Goal: Find specific page/section: Find specific page/section

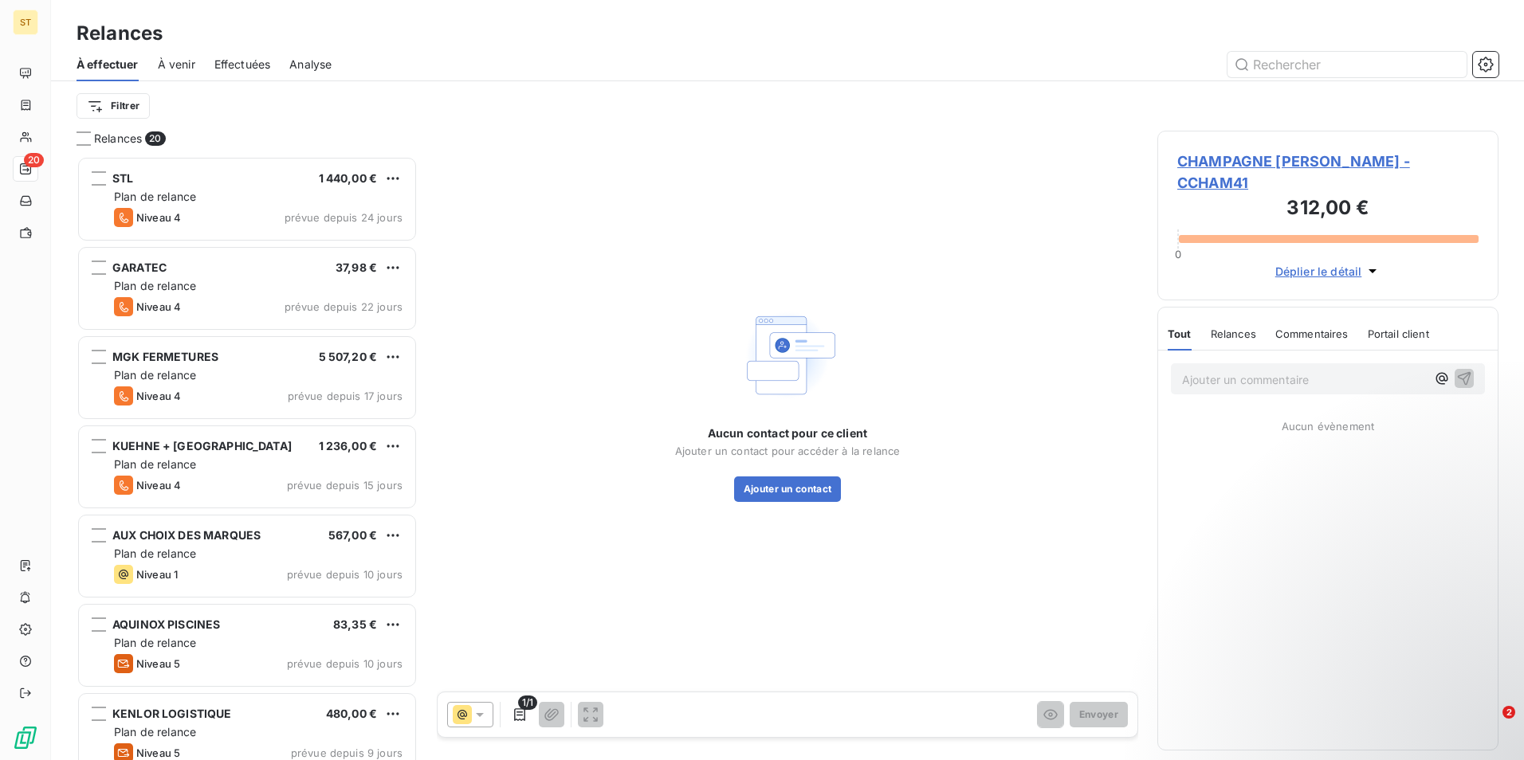
scroll to position [592, 329]
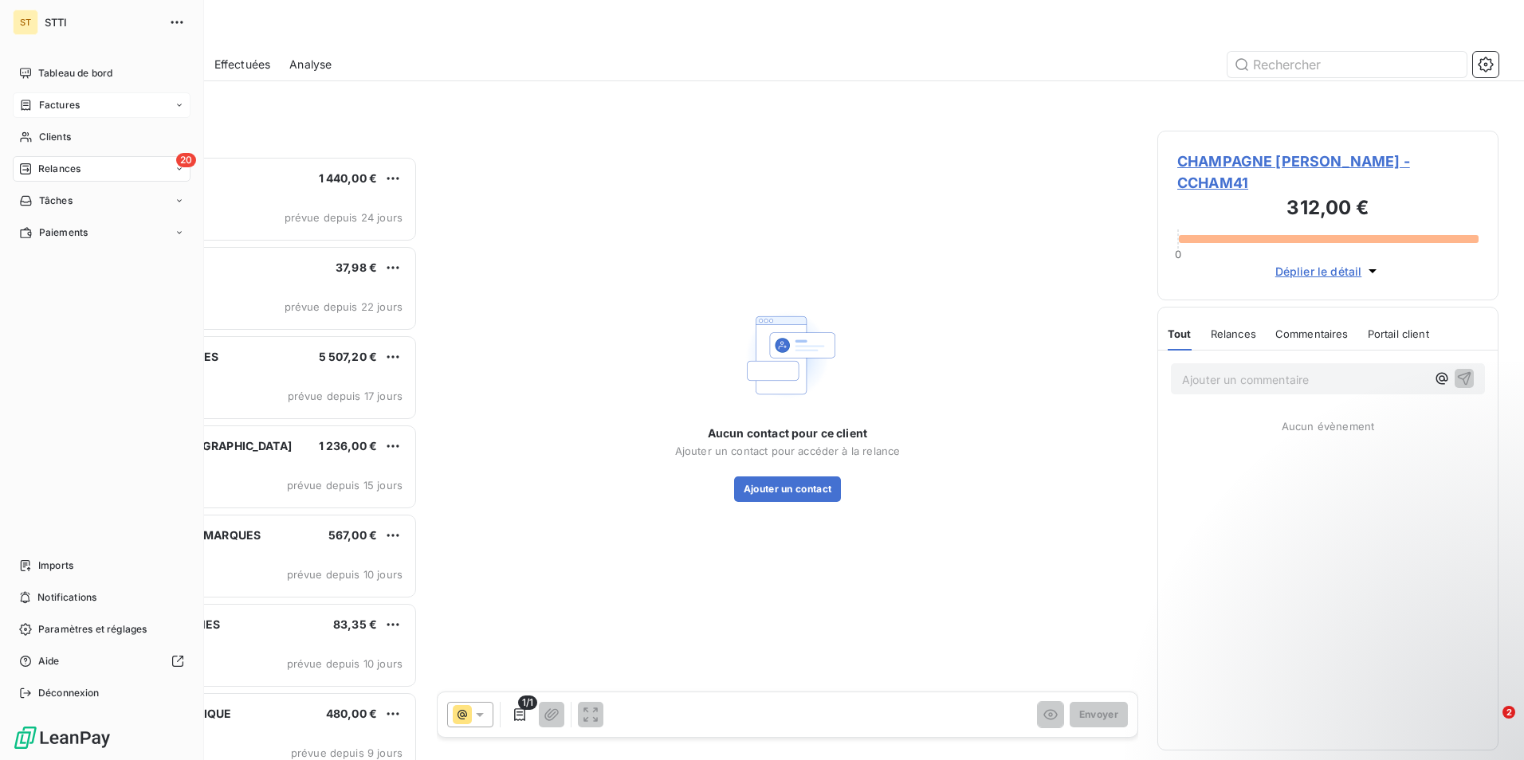
click at [58, 101] on span "Factures" at bounding box center [59, 105] width 41 height 14
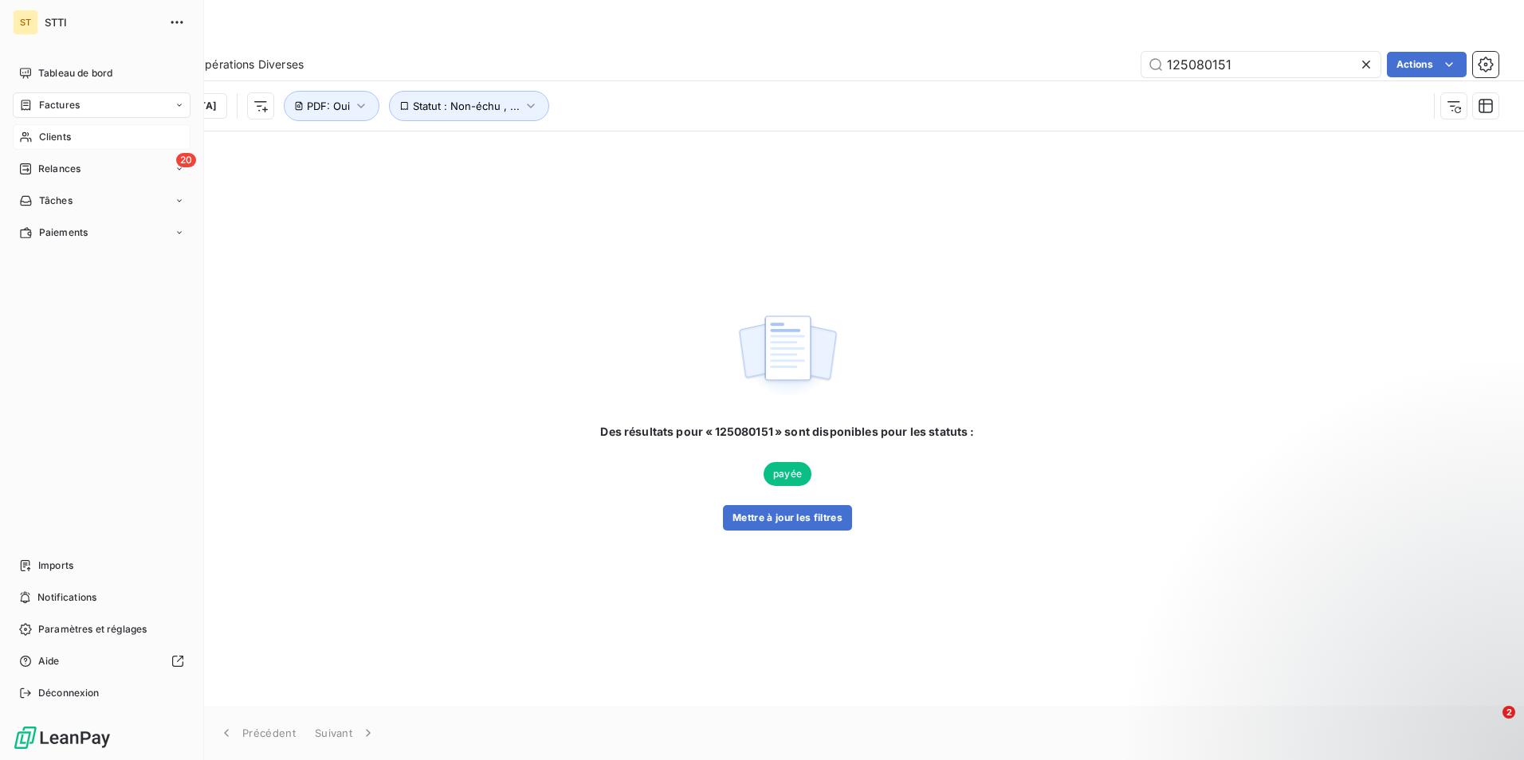
click at [66, 135] on span "Clients" at bounding box center [55, 137] width 32 height 14
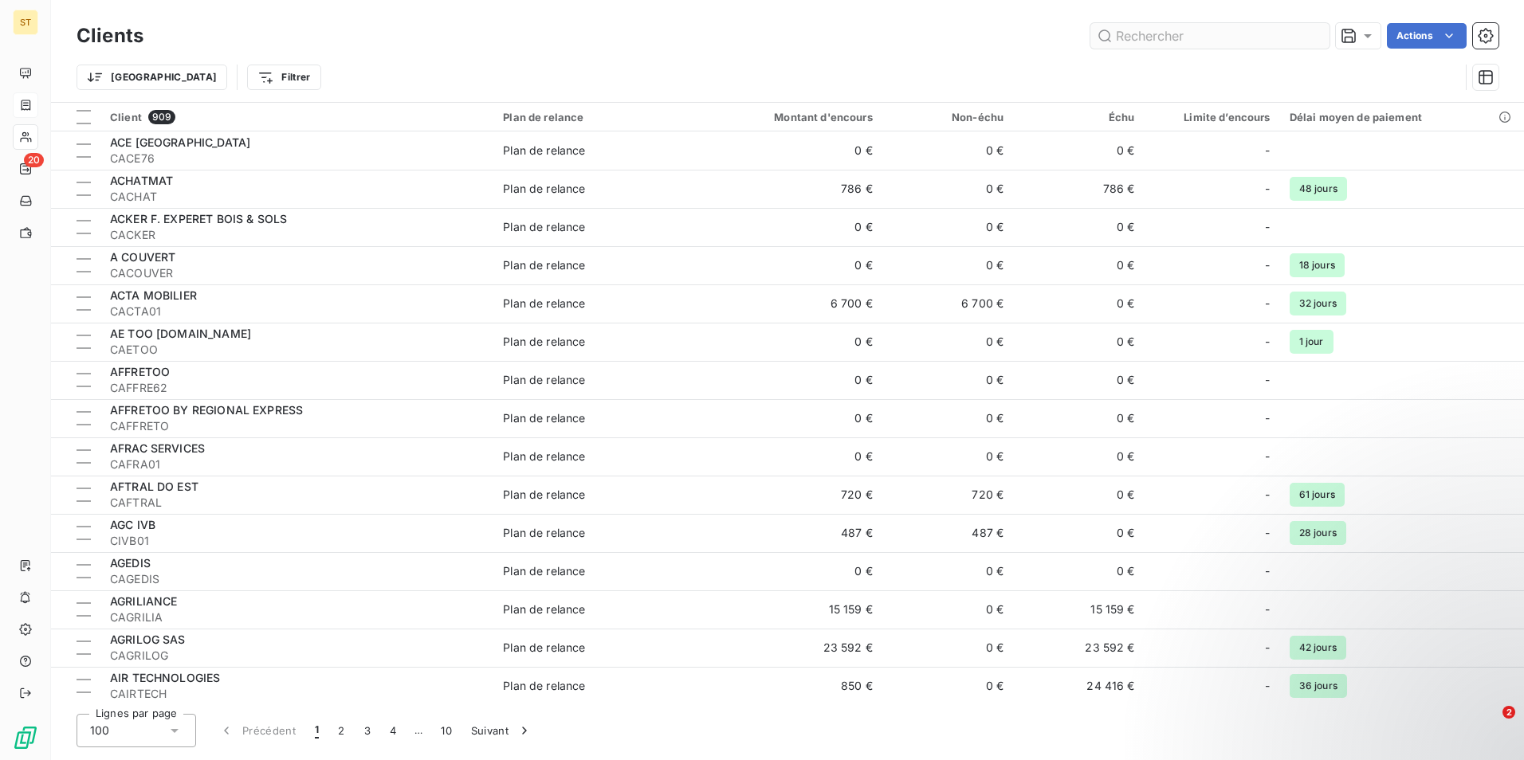
click at [1183, 44] on input "text" at bounding box center [1209, 36] width 239 height 26
click at [1183, 33] on input "text" at bounding box center [1209, 36] width 239 height 26
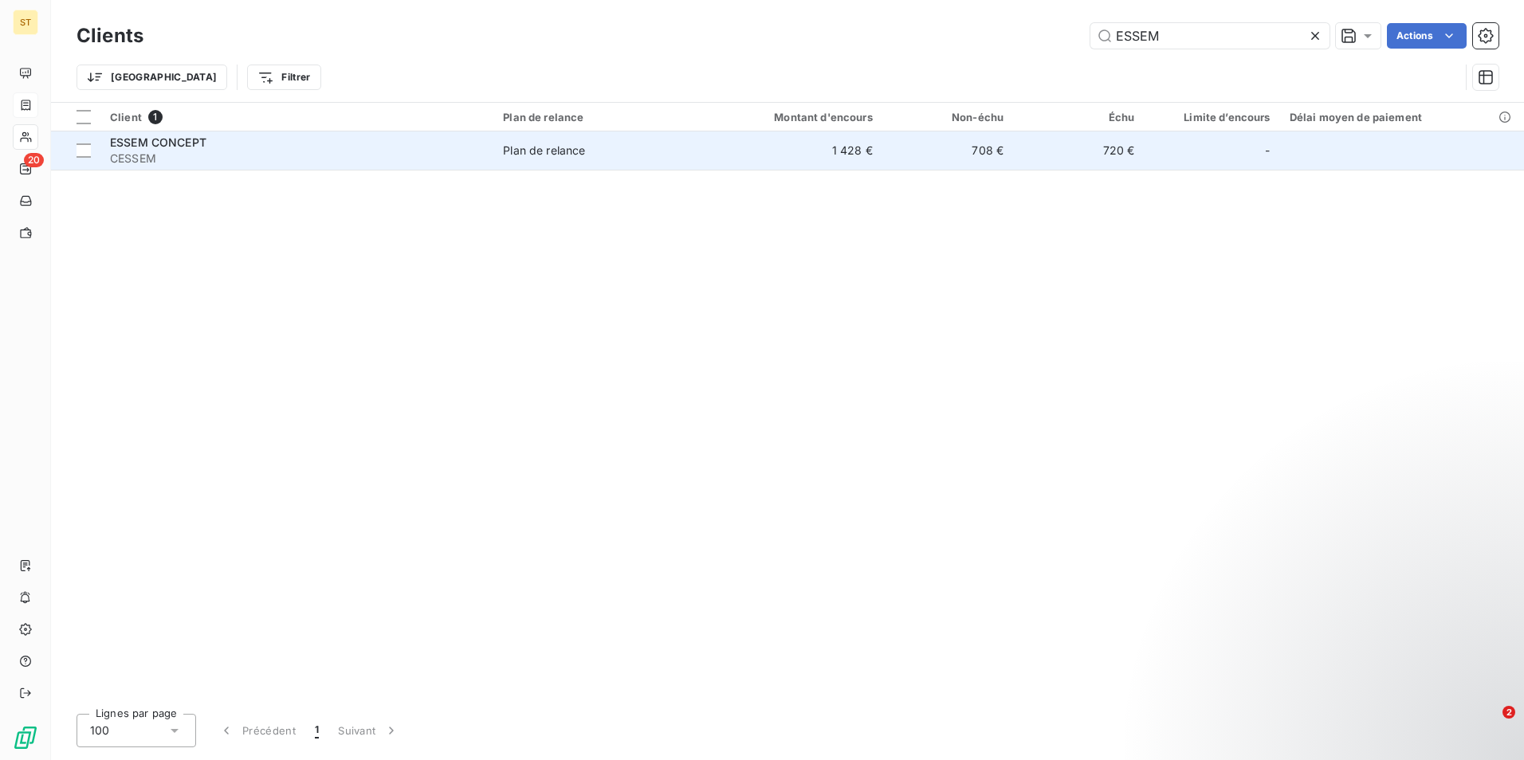
type input "ESSEM"
click at [177, 143] on span "ESSEM CONCEPT" at bounding box center [158, 143] width 96 height 14
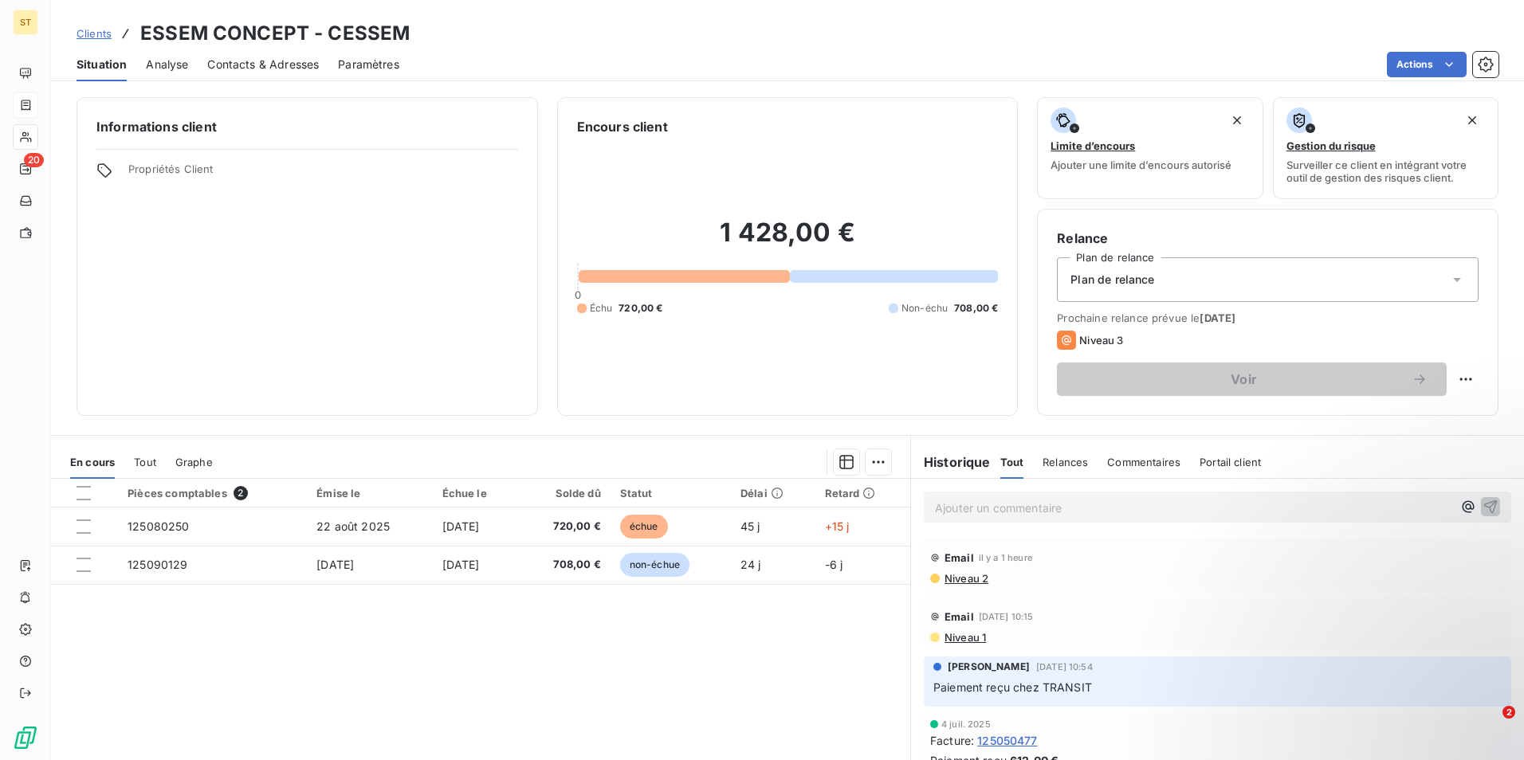
scroll to position [73, 0]
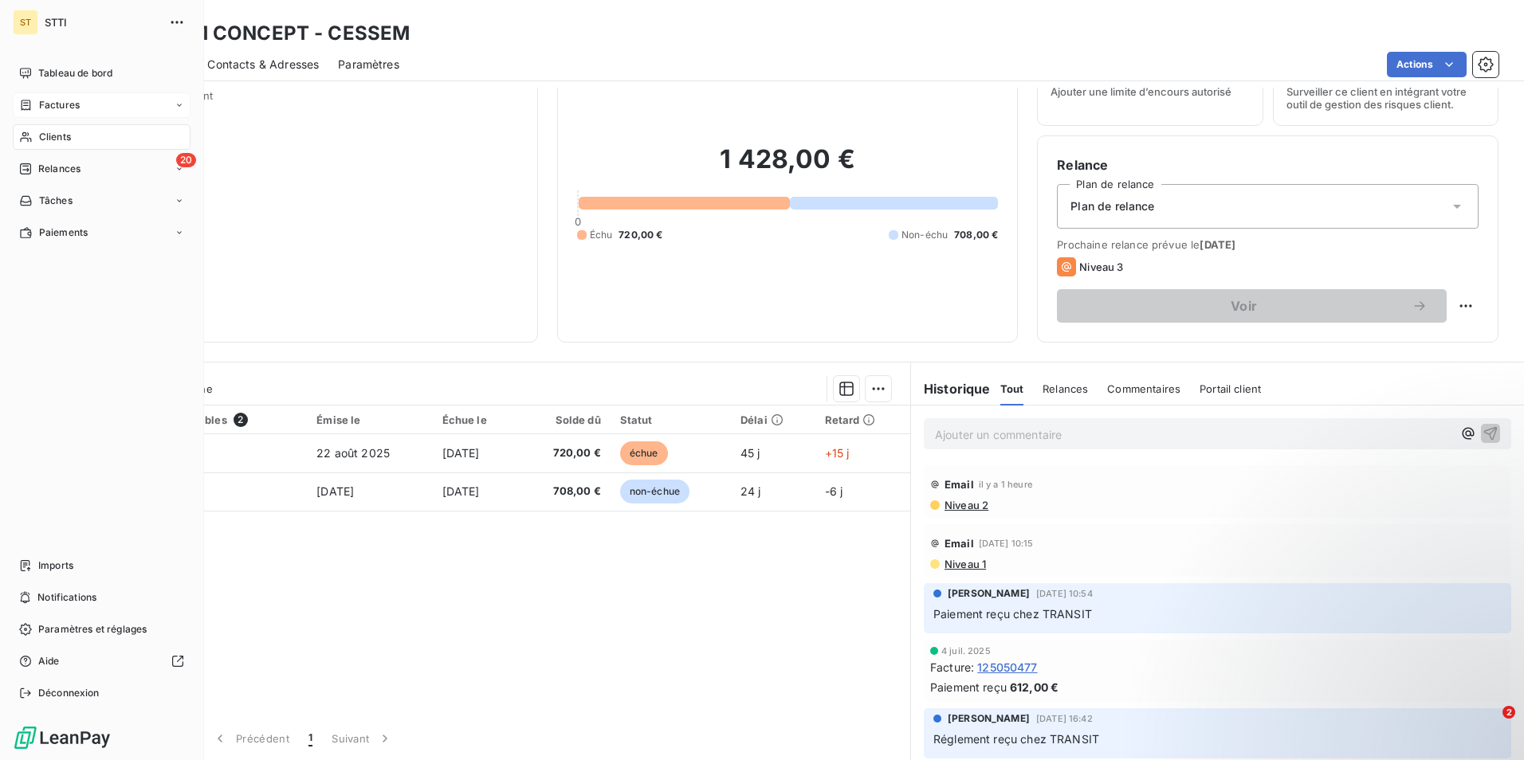
click at [64, 133] on span "Clients" at bounding box center [55, 137] width 32 height 14
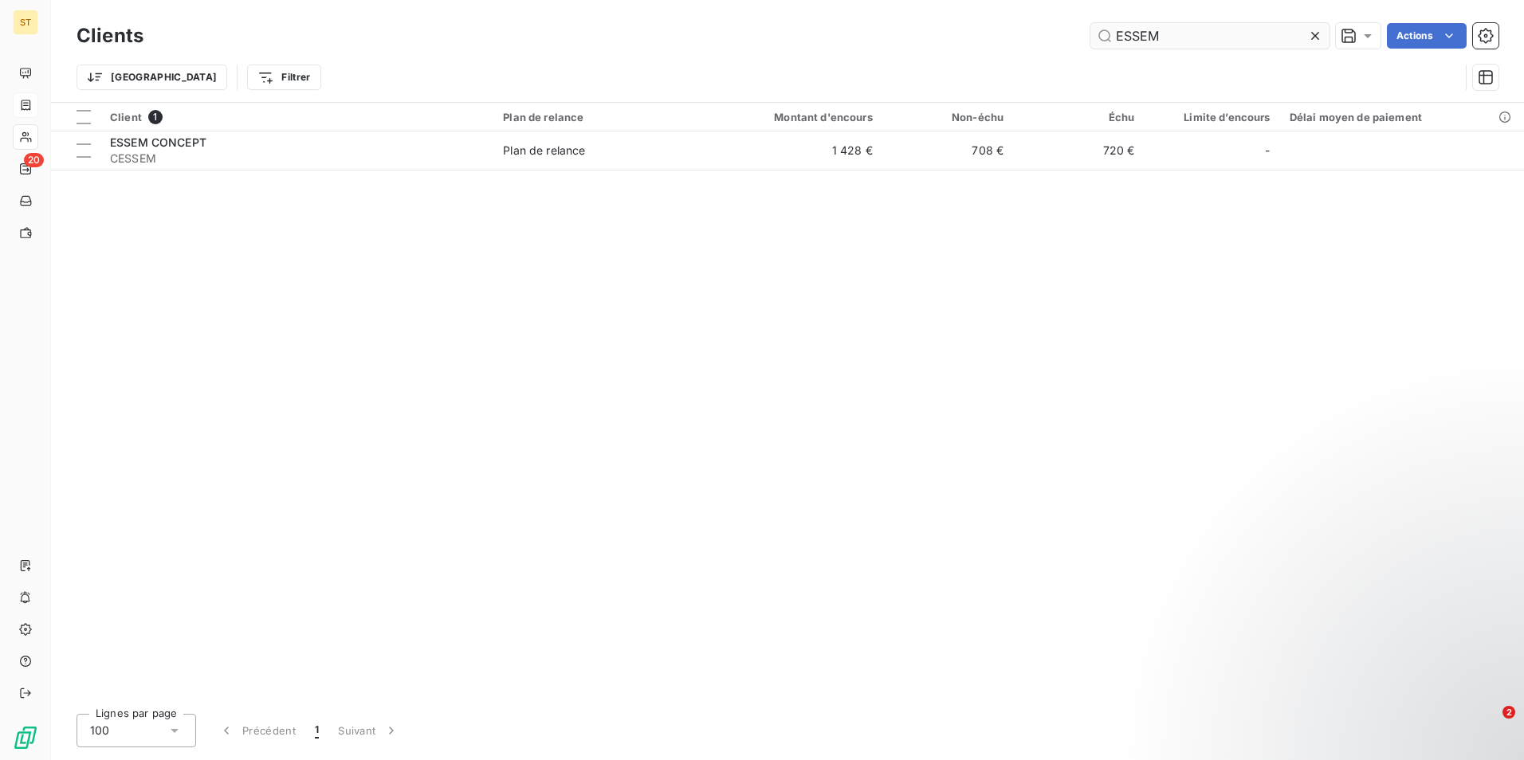
click at [1193, 37] on input "ESSEM" at bounding box center [1209, 36] width 239 height 26
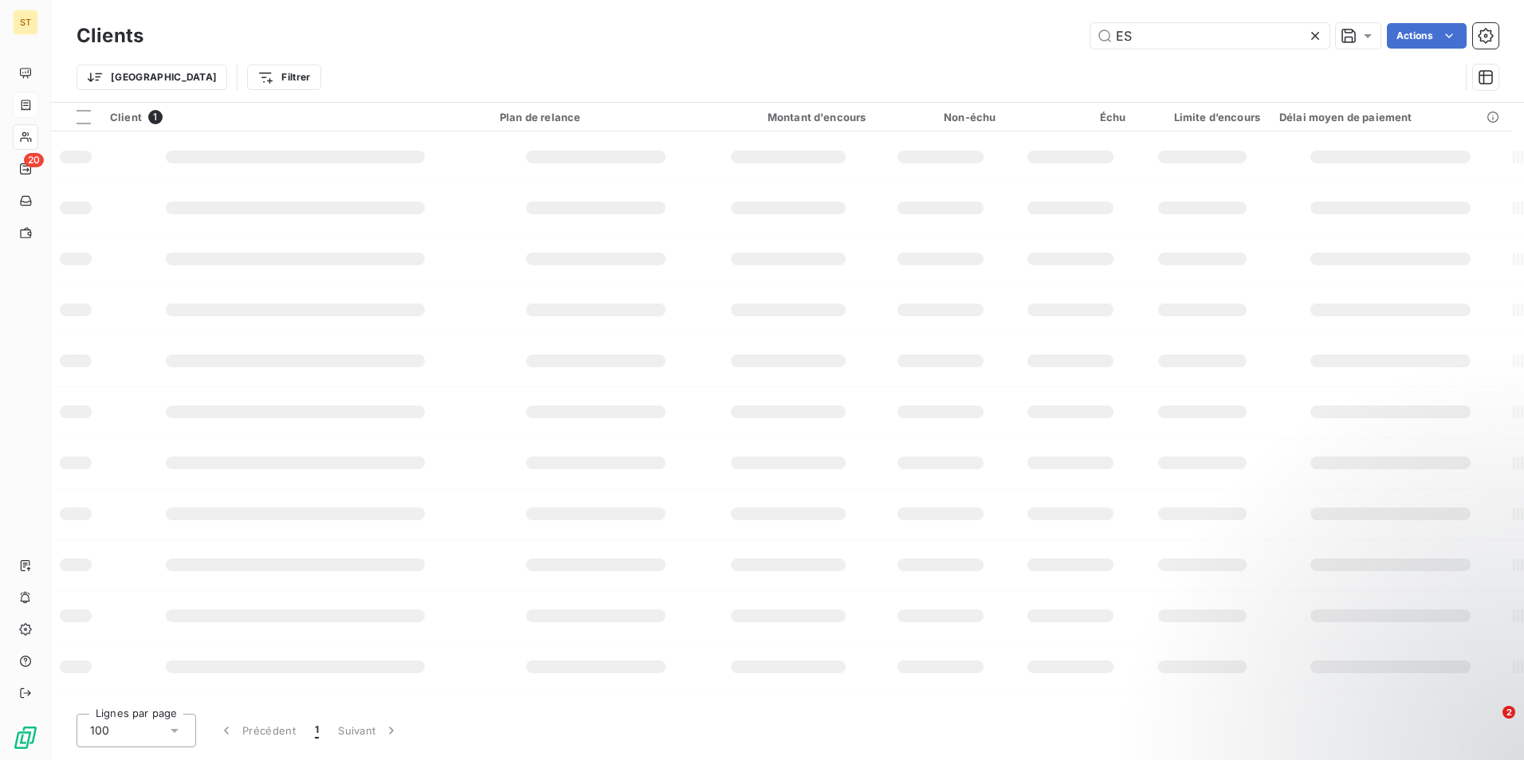
type input "E"
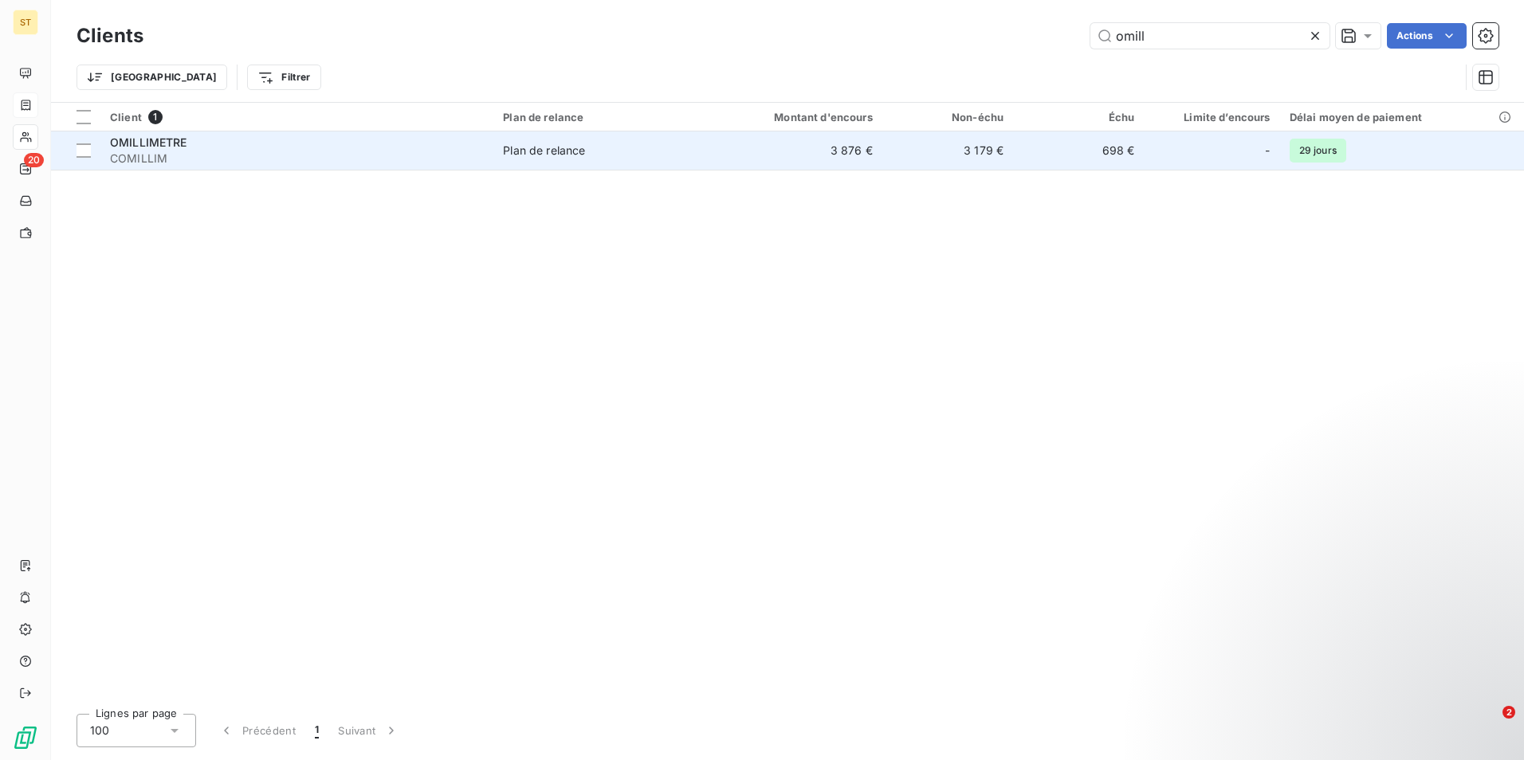
type input "omill"
click at [195, 151] on span "COMILLIM" at bounding box center [297, 159] width 374 height 16
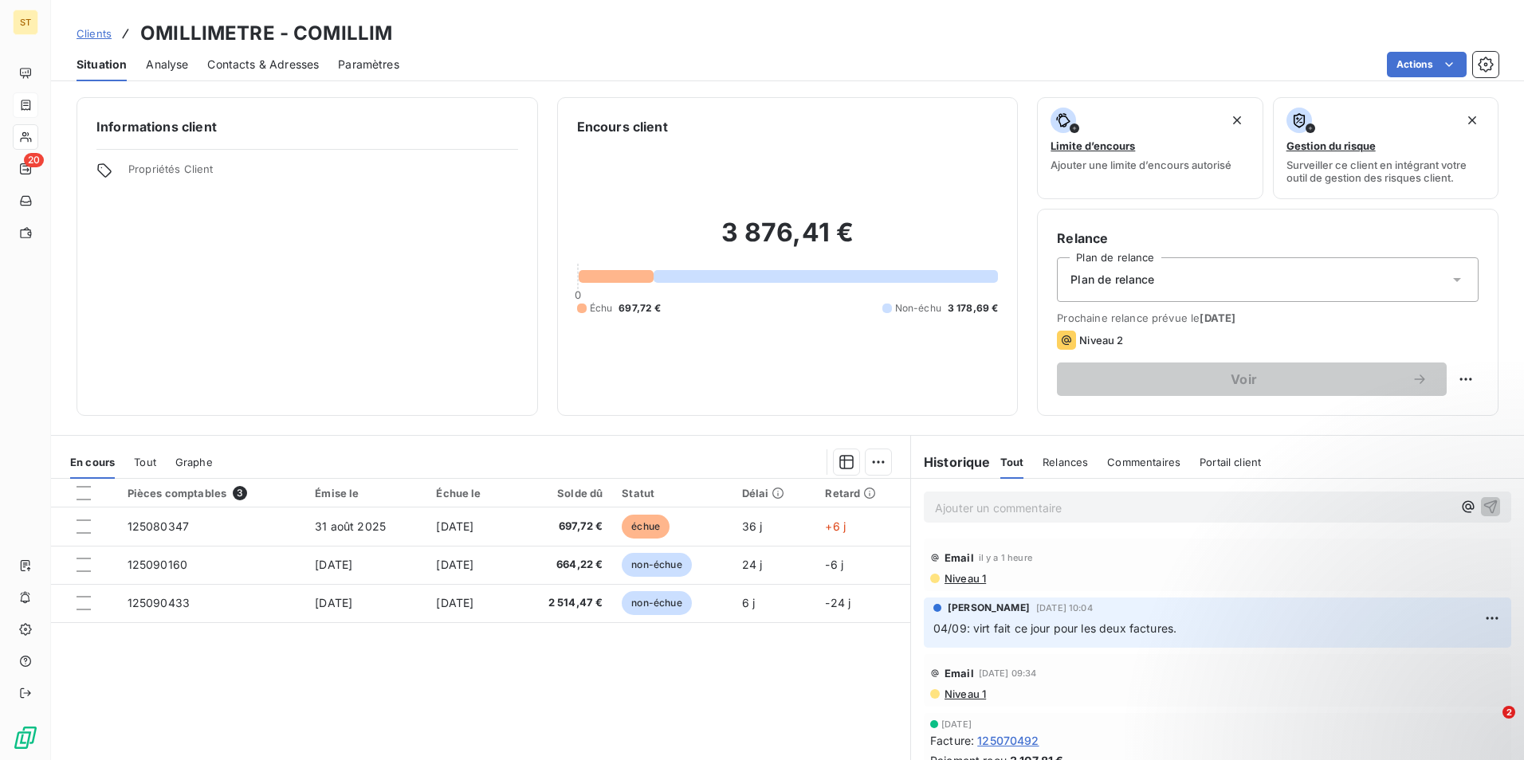
click at [243, 66] on span "Contacts & Adresses" at bounding box center [263, 65] width 112 height 16
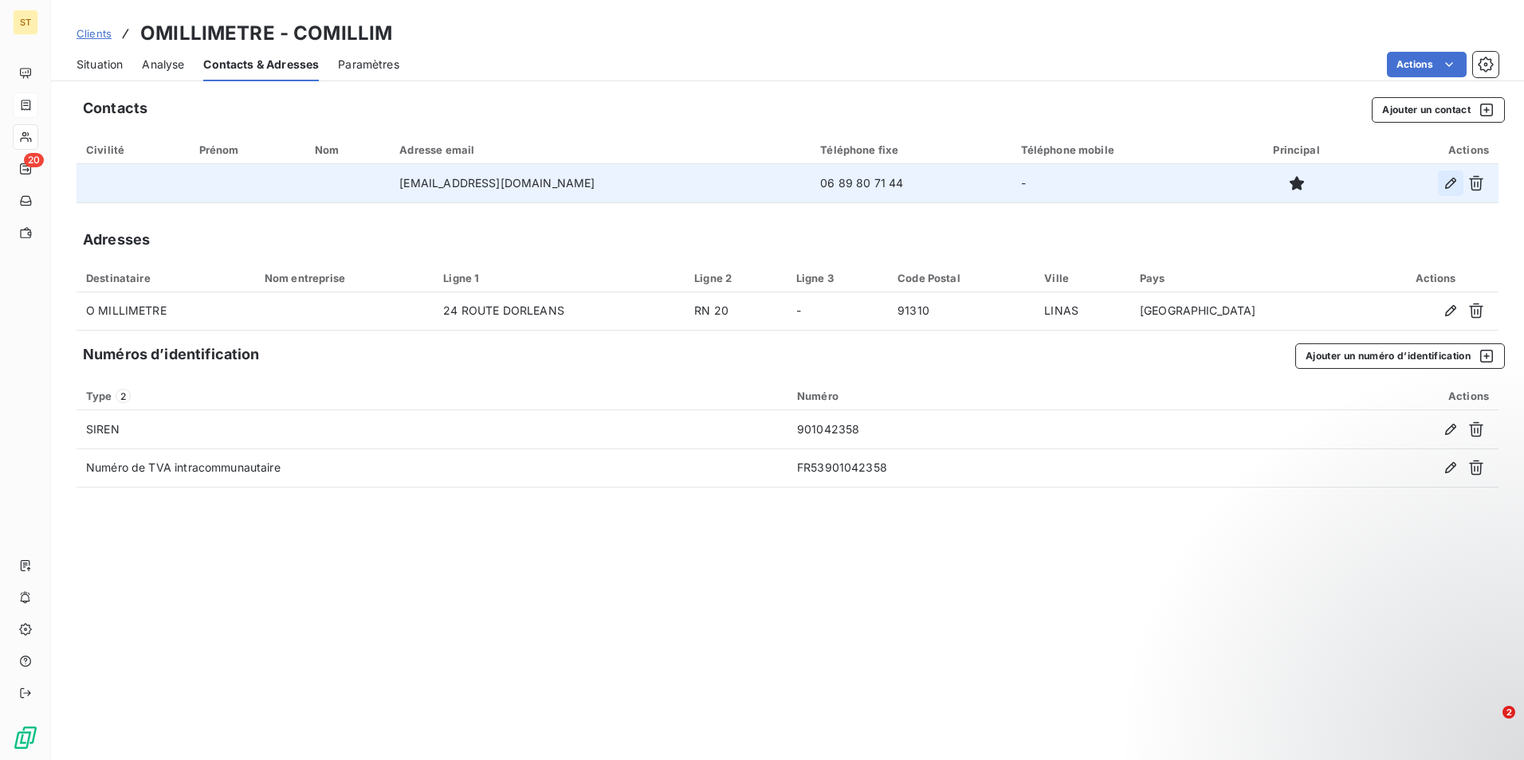
click at [1449, 181] on icon "button" at bounding box center [1451, 183] width 16 height 16
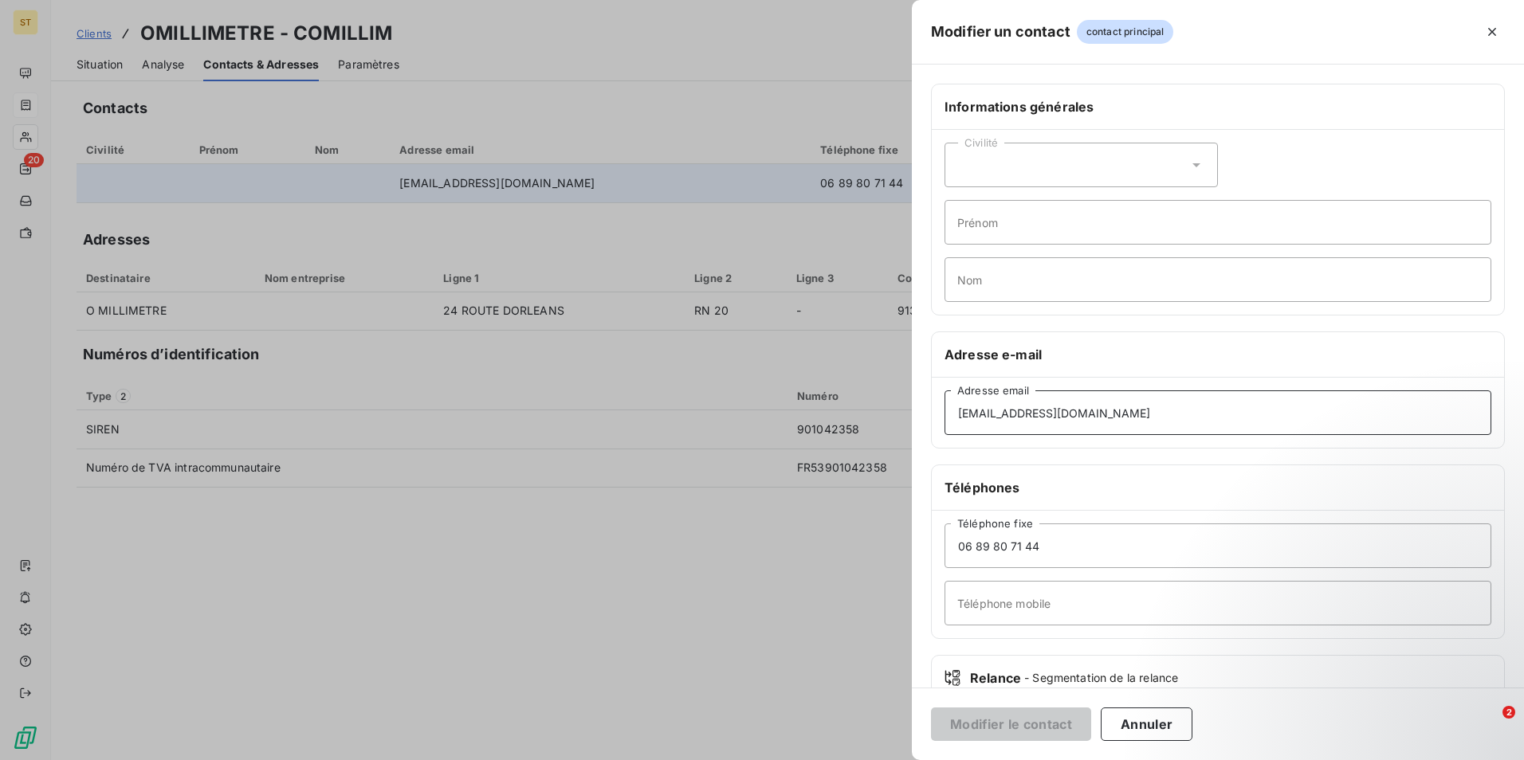
drag, startPoint x: 1118, startPoint y: 411, endPoint x: 927, endPoint y: 421, distance: 190.8
click at [929, 418] on div "Informations générales Civilité Prénom Nom Adresse e-mail [EMAIL_ADDRESS][DOMAI…" at bounding box center [1218, 438] width 612 height 708
paste input "[PERSON_NAME][EMAIL_ADDRESS][DOMAIN_NAME] ?"
type input "[PERSON_NAME][EMAIL_ADDRESS][DOMAIN_NAME]"
click at [1013, 725] on button "Modifier le contact" at bounding box center [1011, 724] width 160 height 33
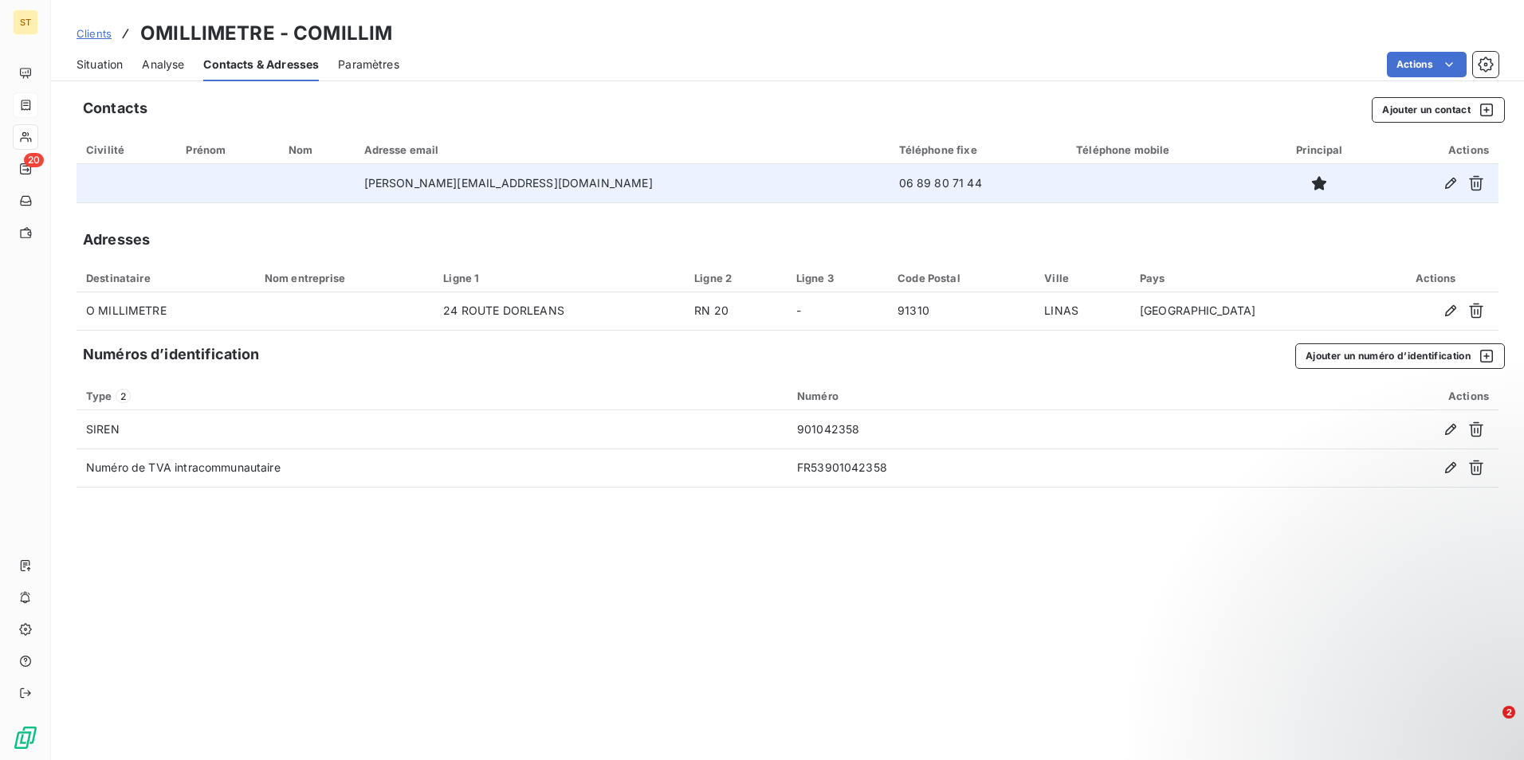
click at [92, 62] on span "Situation" at bounding box center [100, 65] width 46 height 16
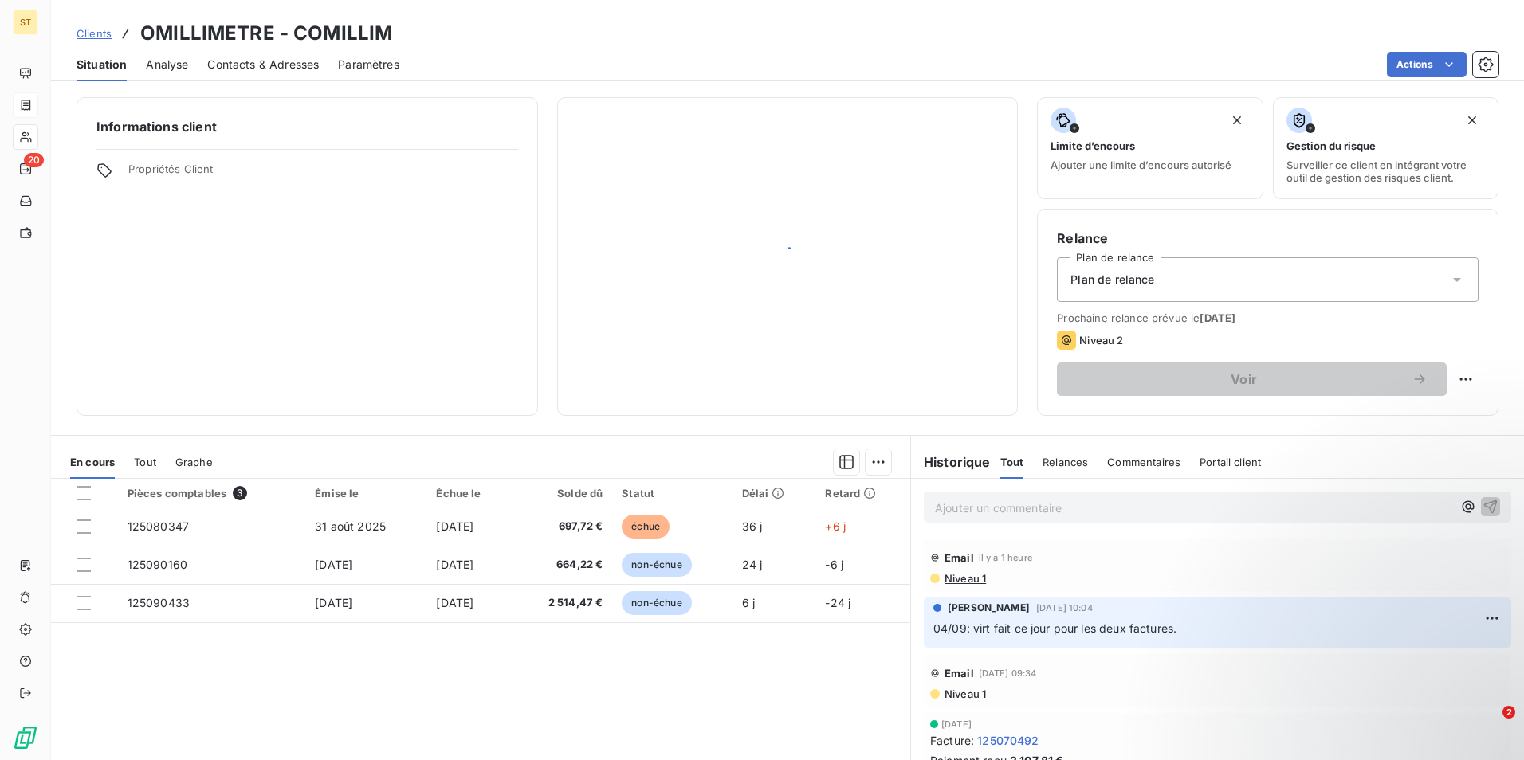
click at [970, 510] on p "Ajouter un commentaire ﻿" at bounding box center [1193, 508] width 517 height 20
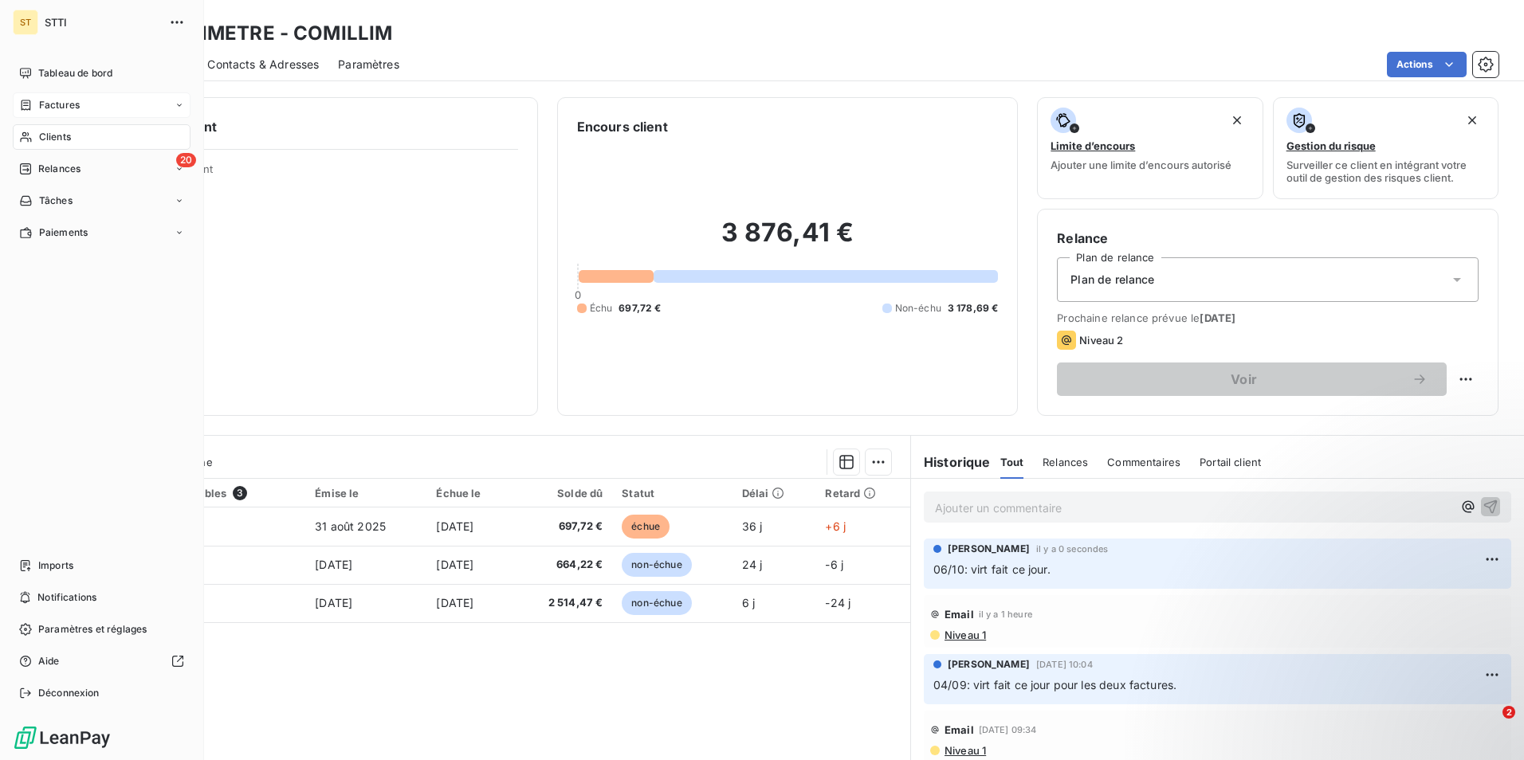
click at [77, 140] on div "Clients" at bounding box center [102, 137] width 178 height 26
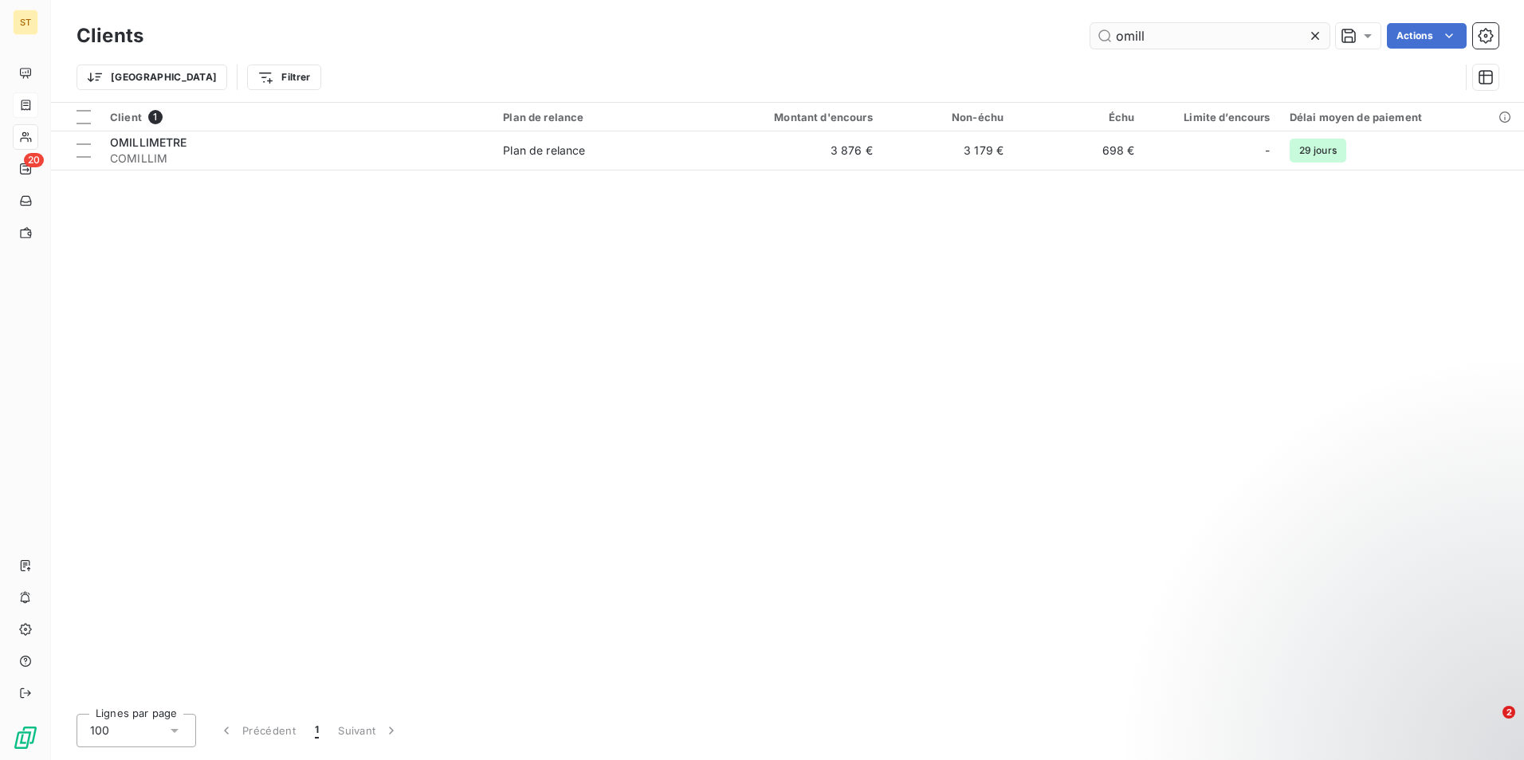
click at [1187, 31] on input "omill" at bounding box center [1209, 36] width 239 height 26
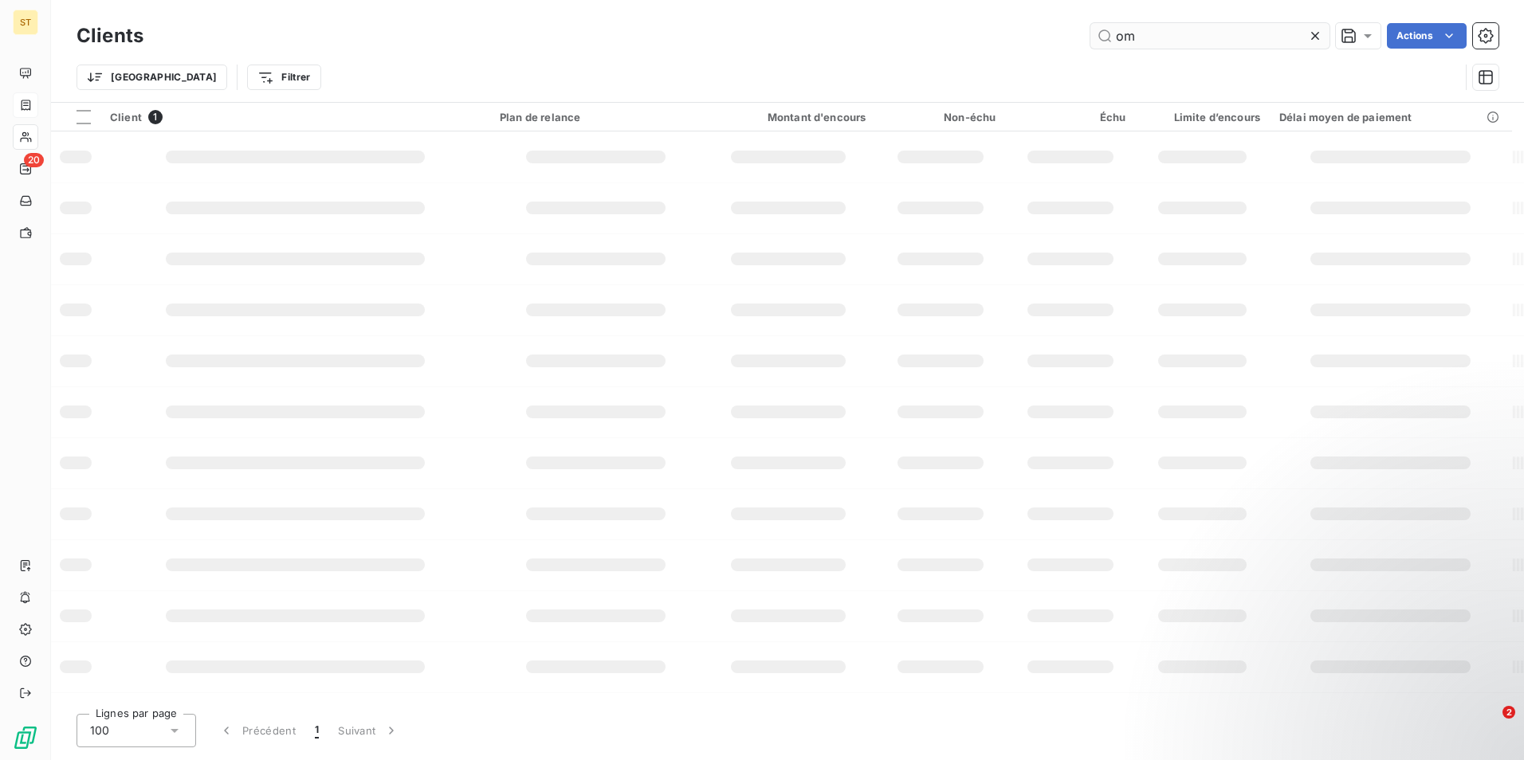
type input "o"
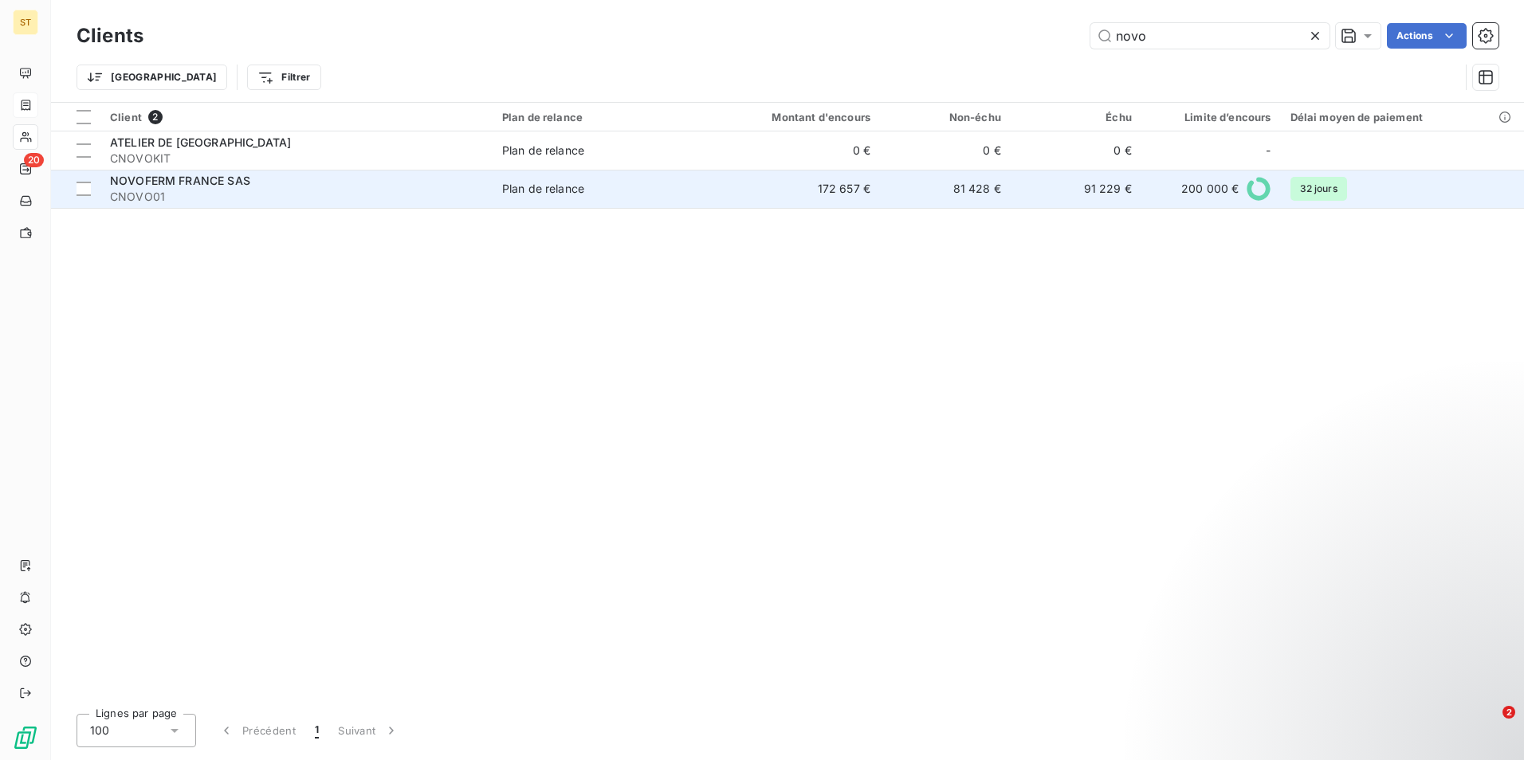
type input "novo"
click at [180, 195] on span "CNOVO01" at bounding box center [296, 197] width 373 height 16
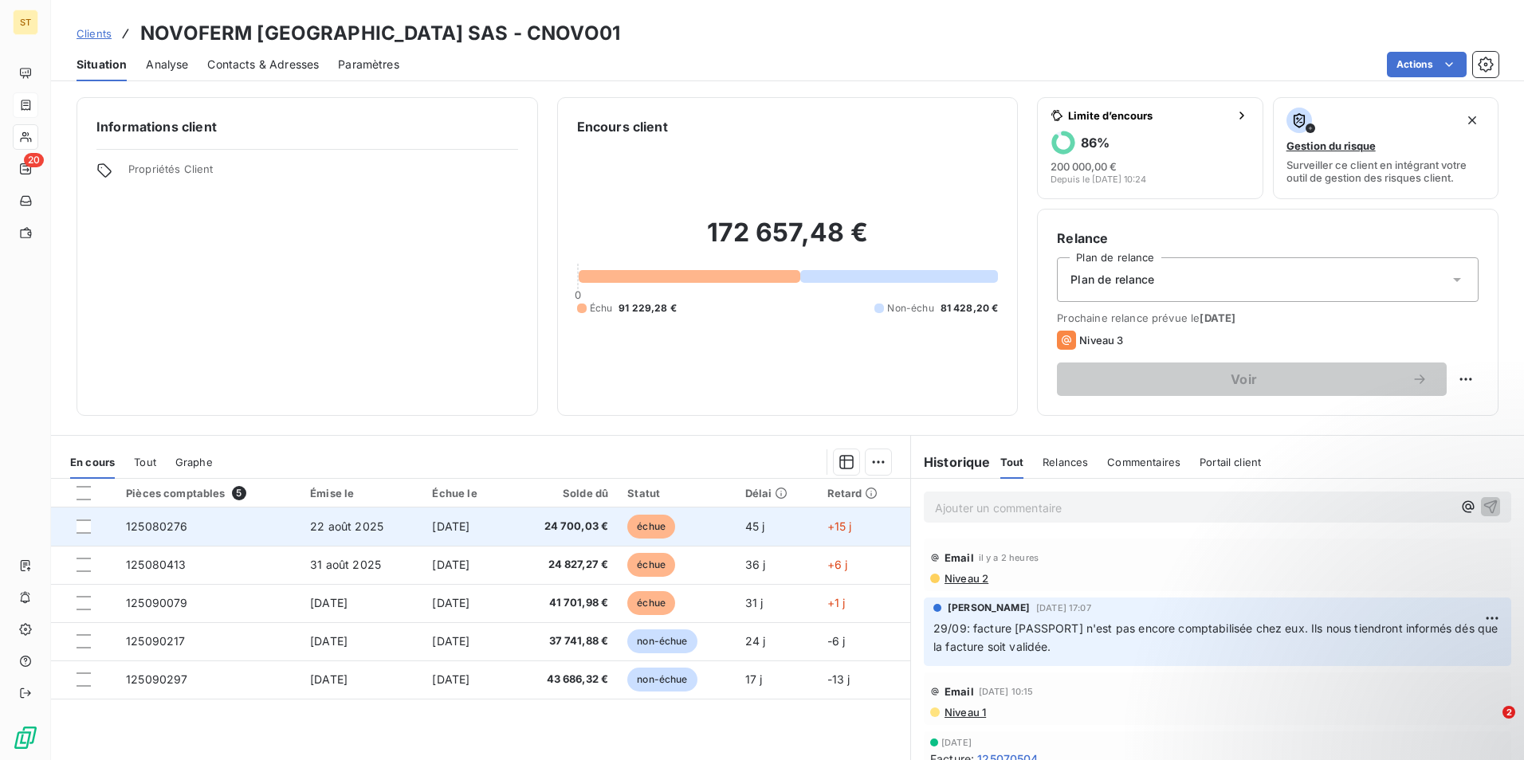
click at [154, 532] on span "125080276" at bounding box center [156, 527] width 61 height 14
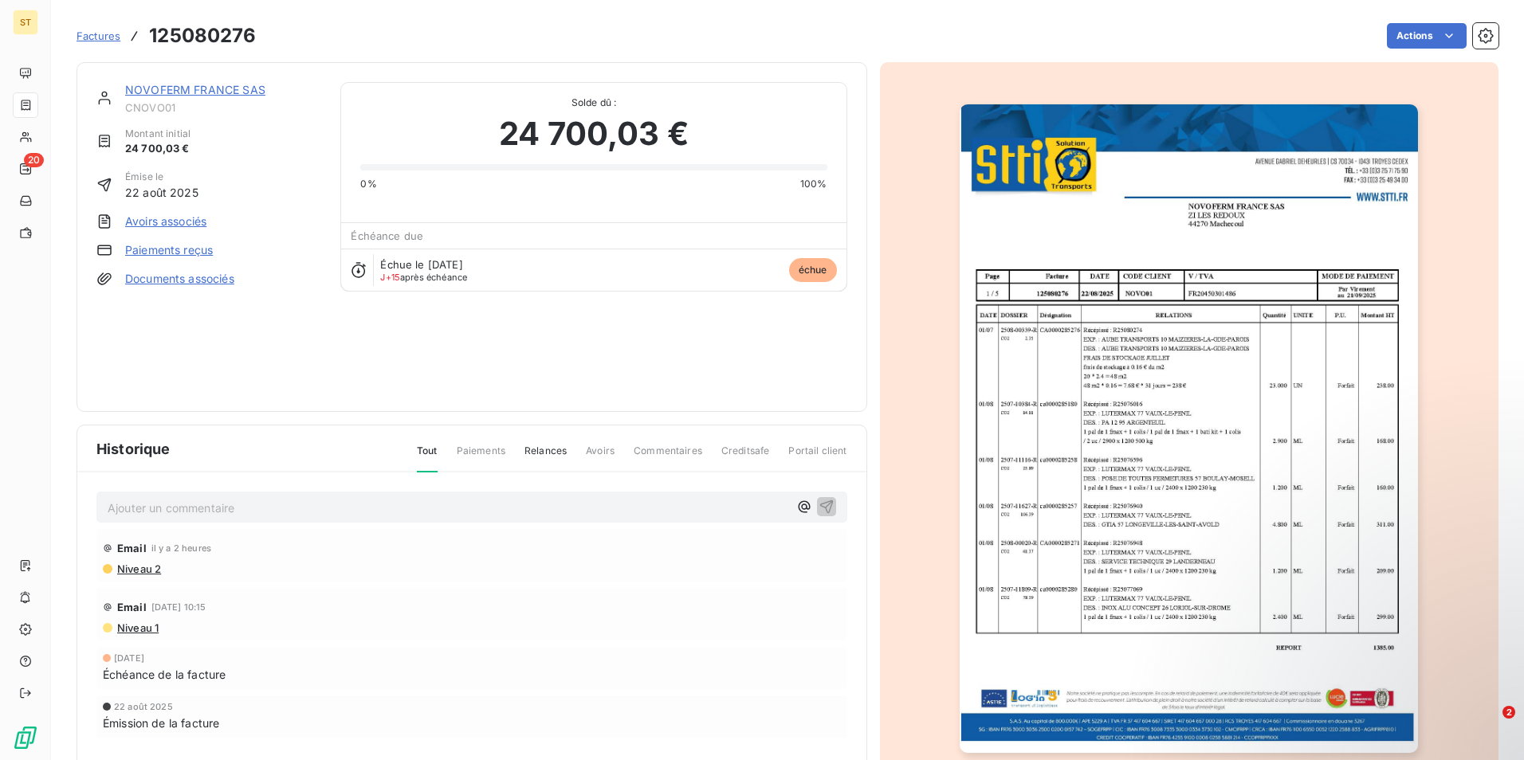
click at [95, 34] on span "Factures" at bounding box center [99, 35] width 44 height 13
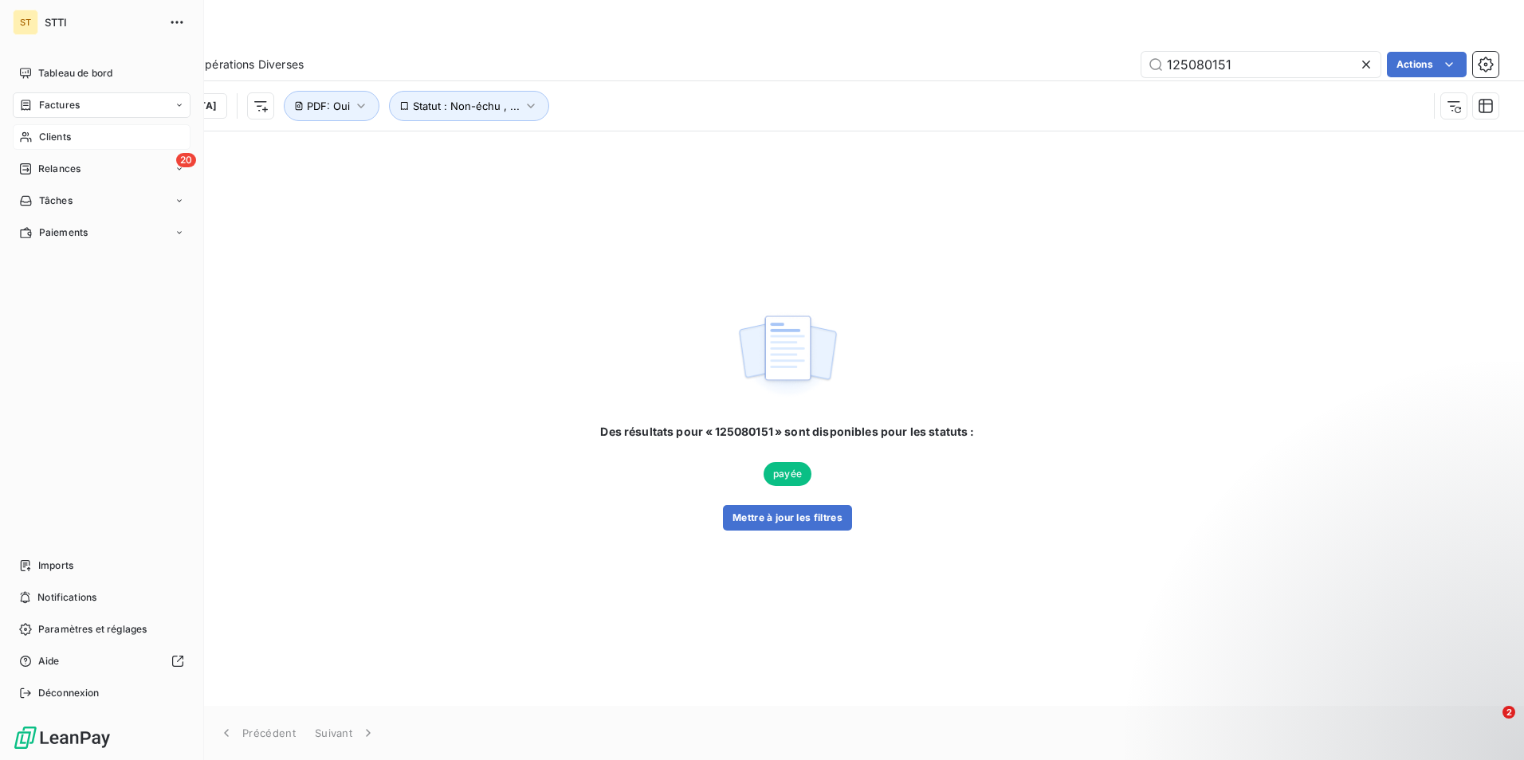
click at [73, 135] on div "Clients" at bounding box center [102, 137] width 178 height 26
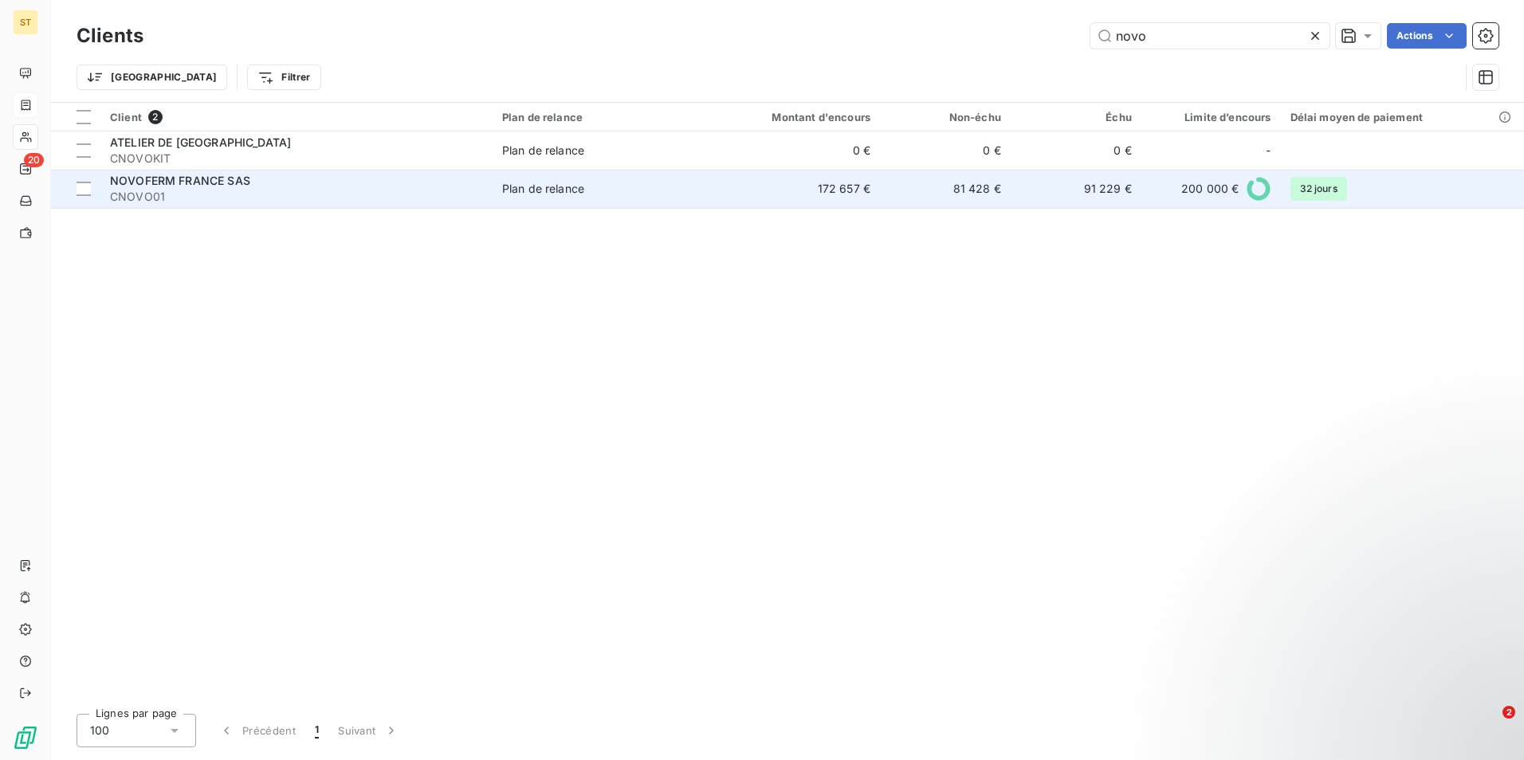
click at [206, 195] on span "CNOVO01" at bounding box center [296, 197] width 373 height 16
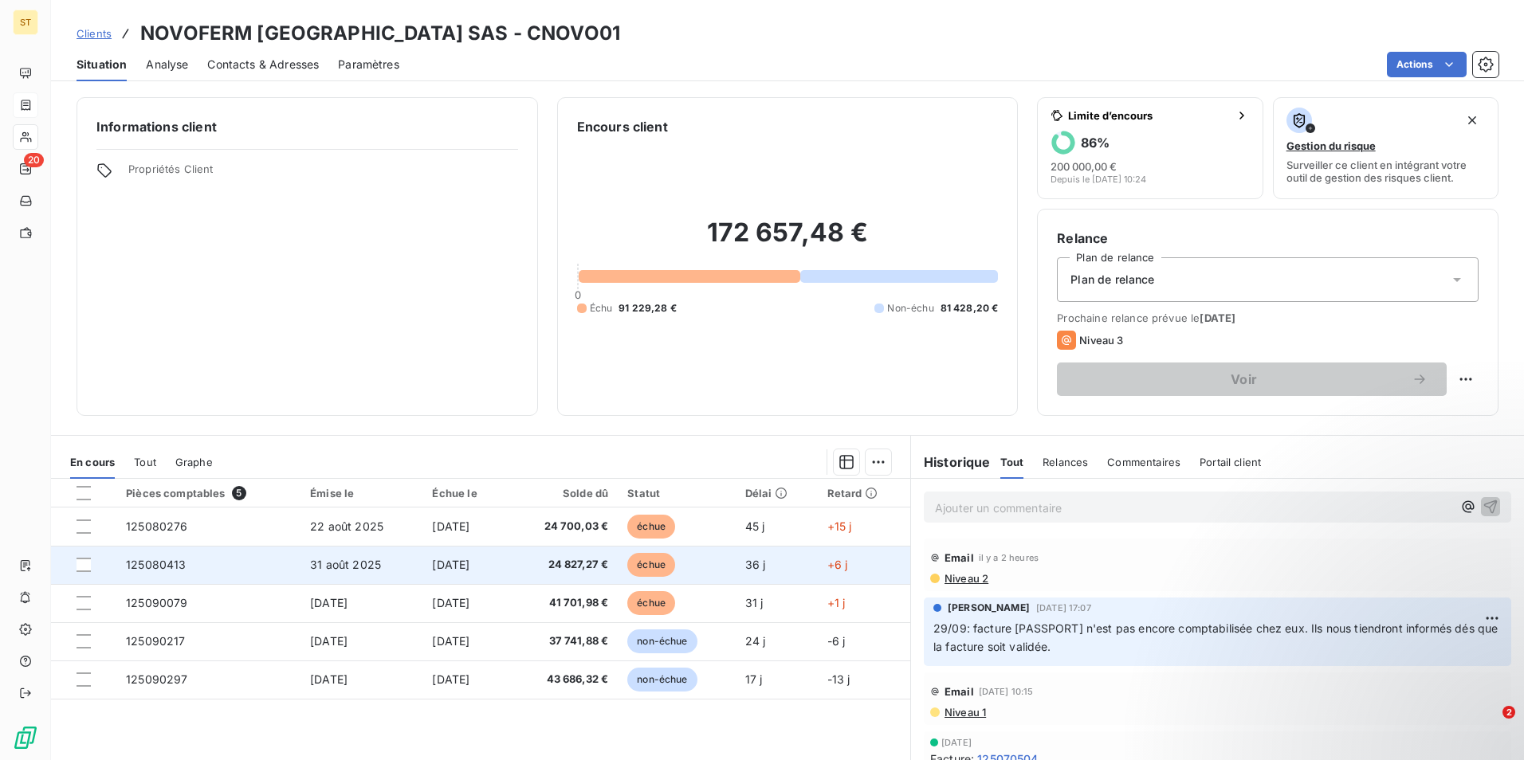
click at [441, 564] on span "[DATE]" at bounding box center [450, 565] width 37 height 14
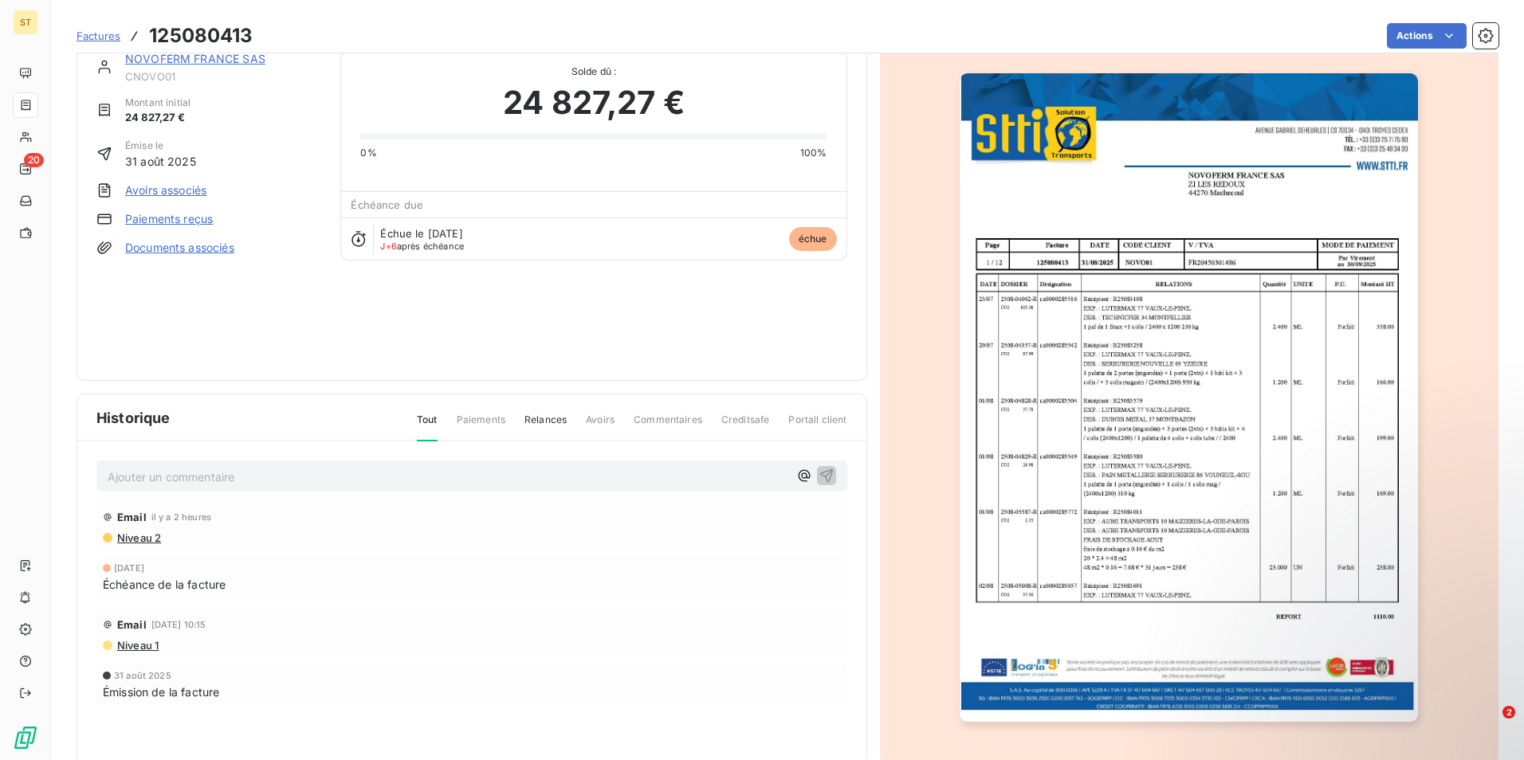
scroll to position [61, 0]
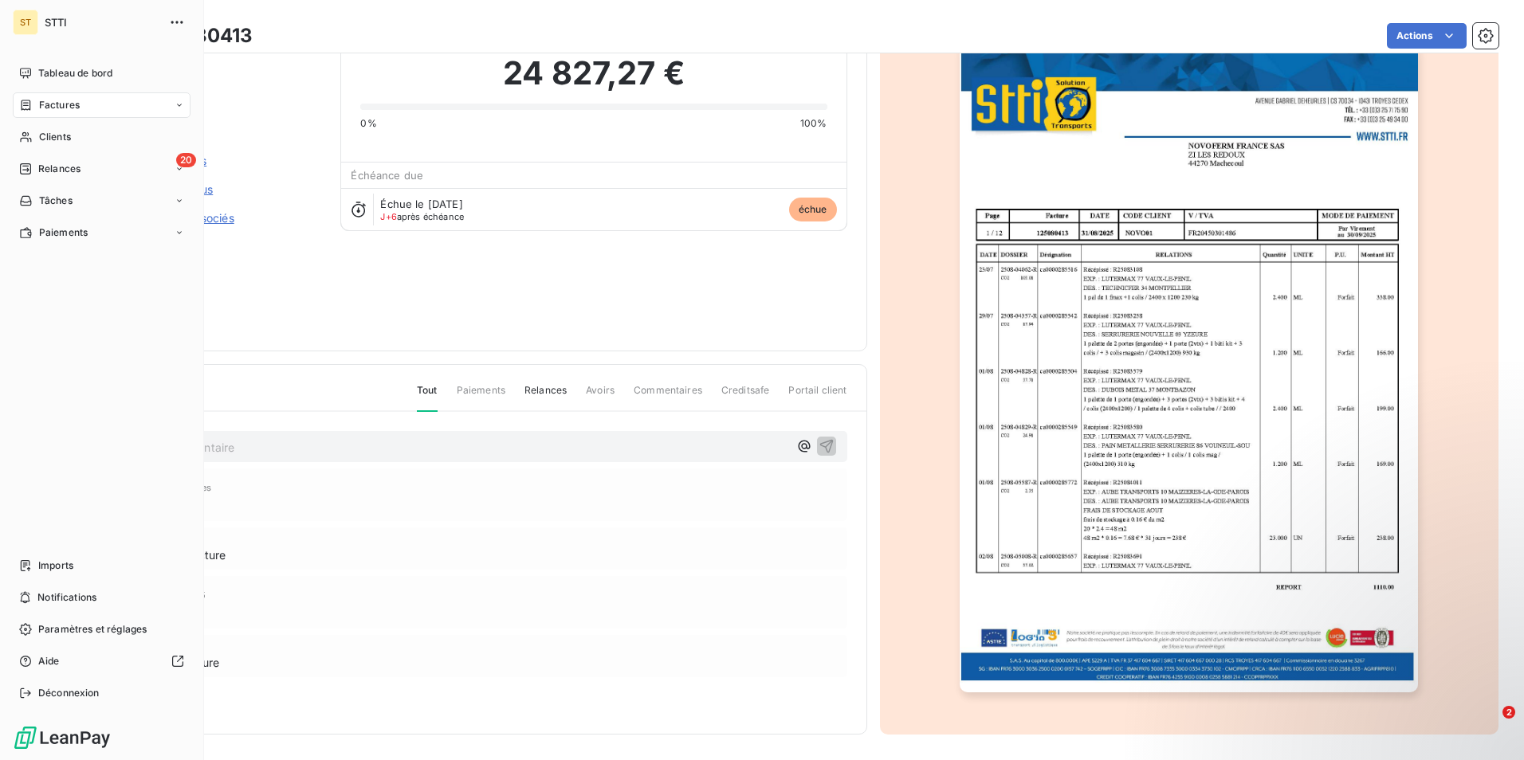
click at [70, 105] on span "Factures" at bounding box center [59, 105] width 41 height 14
click at [107, 132] on div "Factures" at bounding box center [111, 137] width 159 height 26
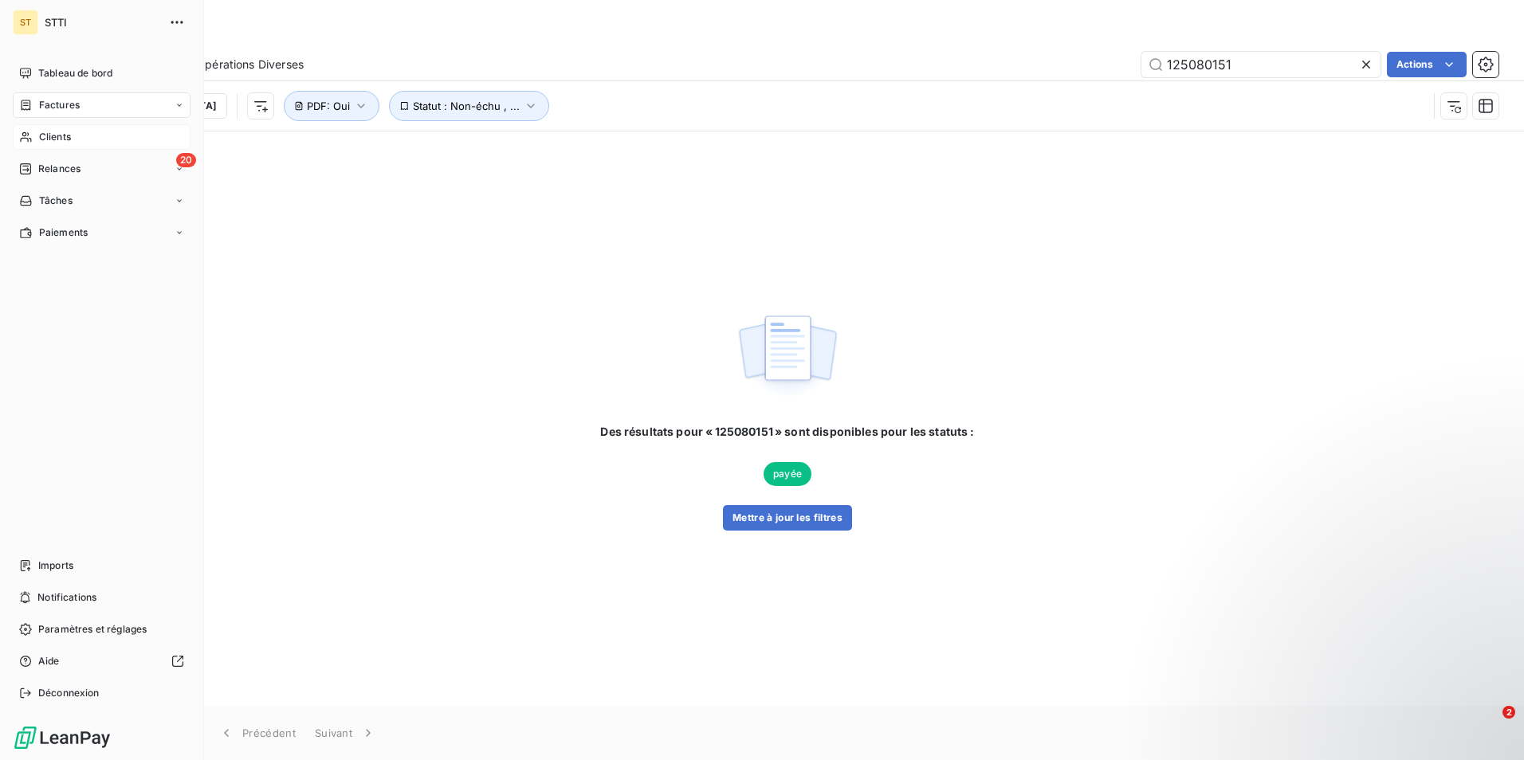
click at [63, 135] on span "Clients" at bounding box center [55, 137] width 32 height 14
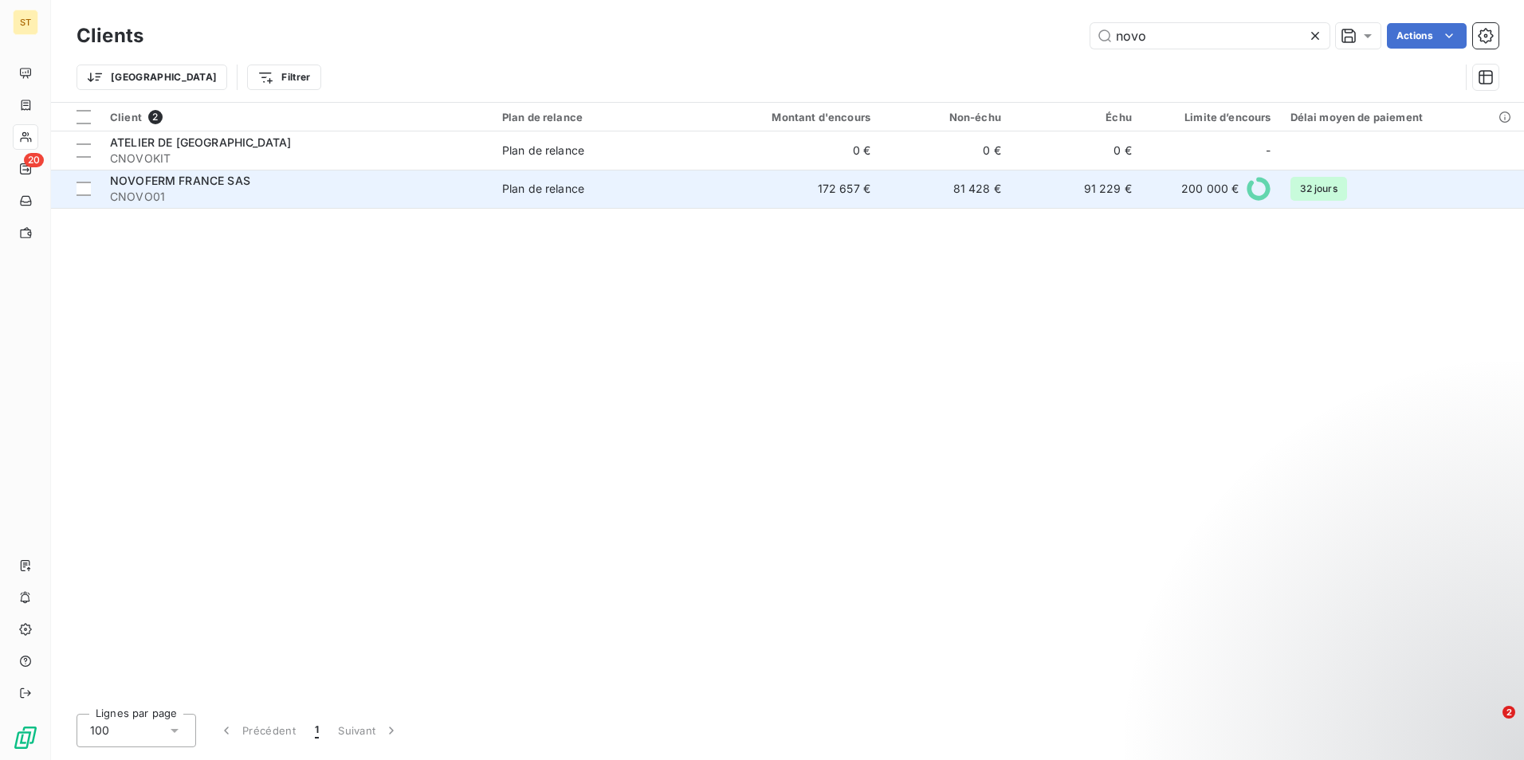
click at [187, 201] on span "CNOVO01" at bounding box center [296, 197] width 373 height 16
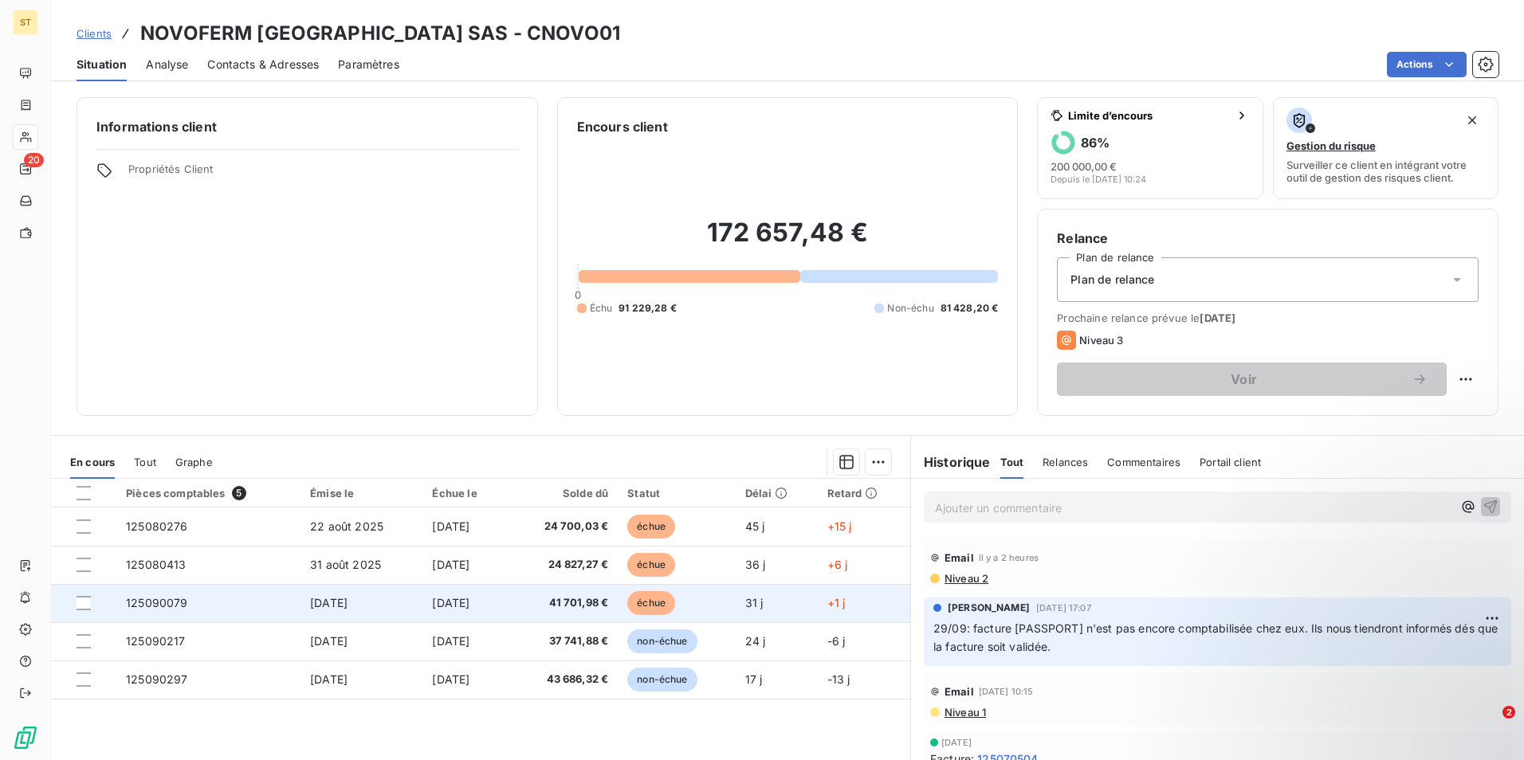
click at [566, 609] on span "41 701,98 €" at bounding box center [563, 603] width 92 height 16
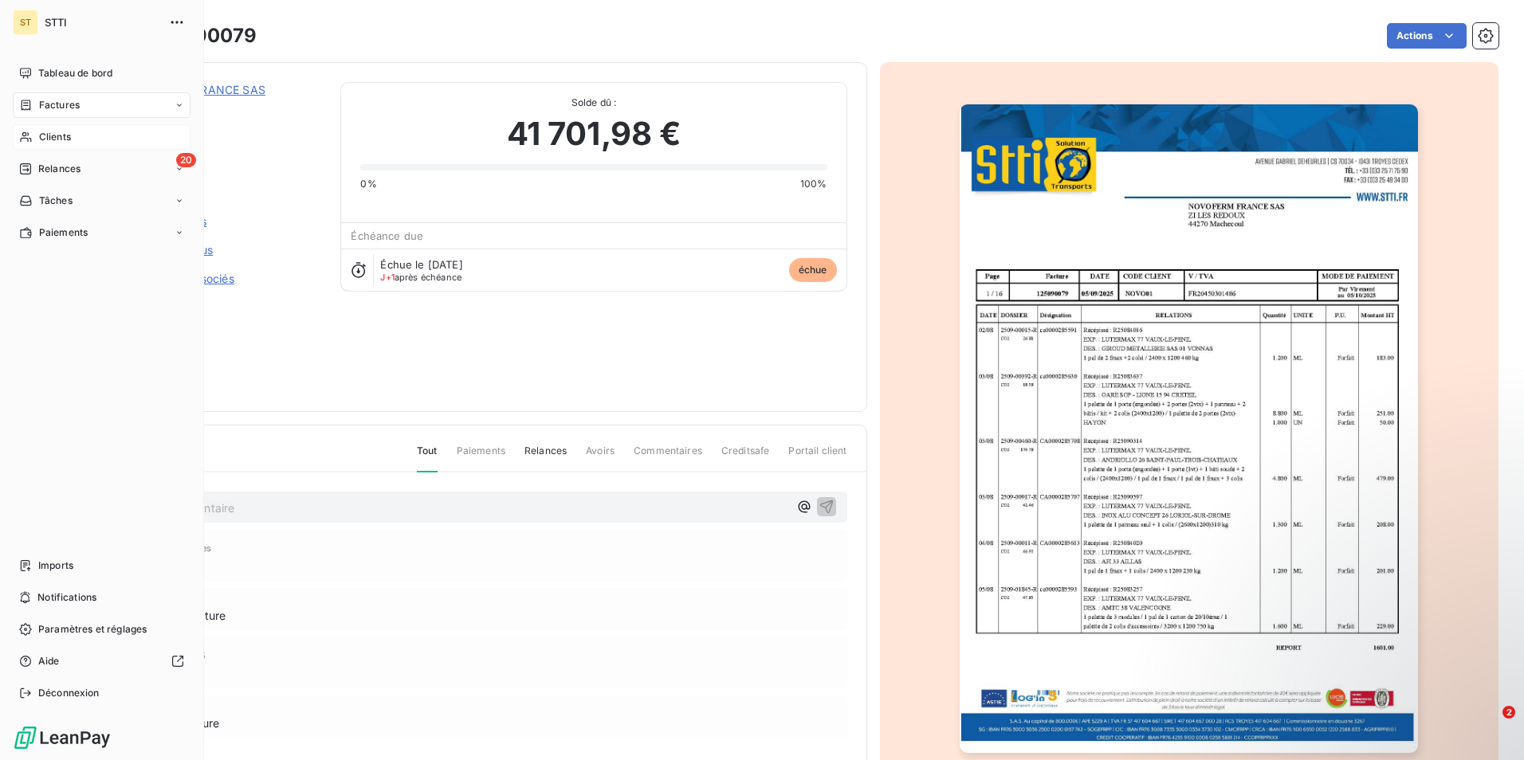
click at [61, 132] on span "Clients" at bounding box center [55, 137] width 32 height 14
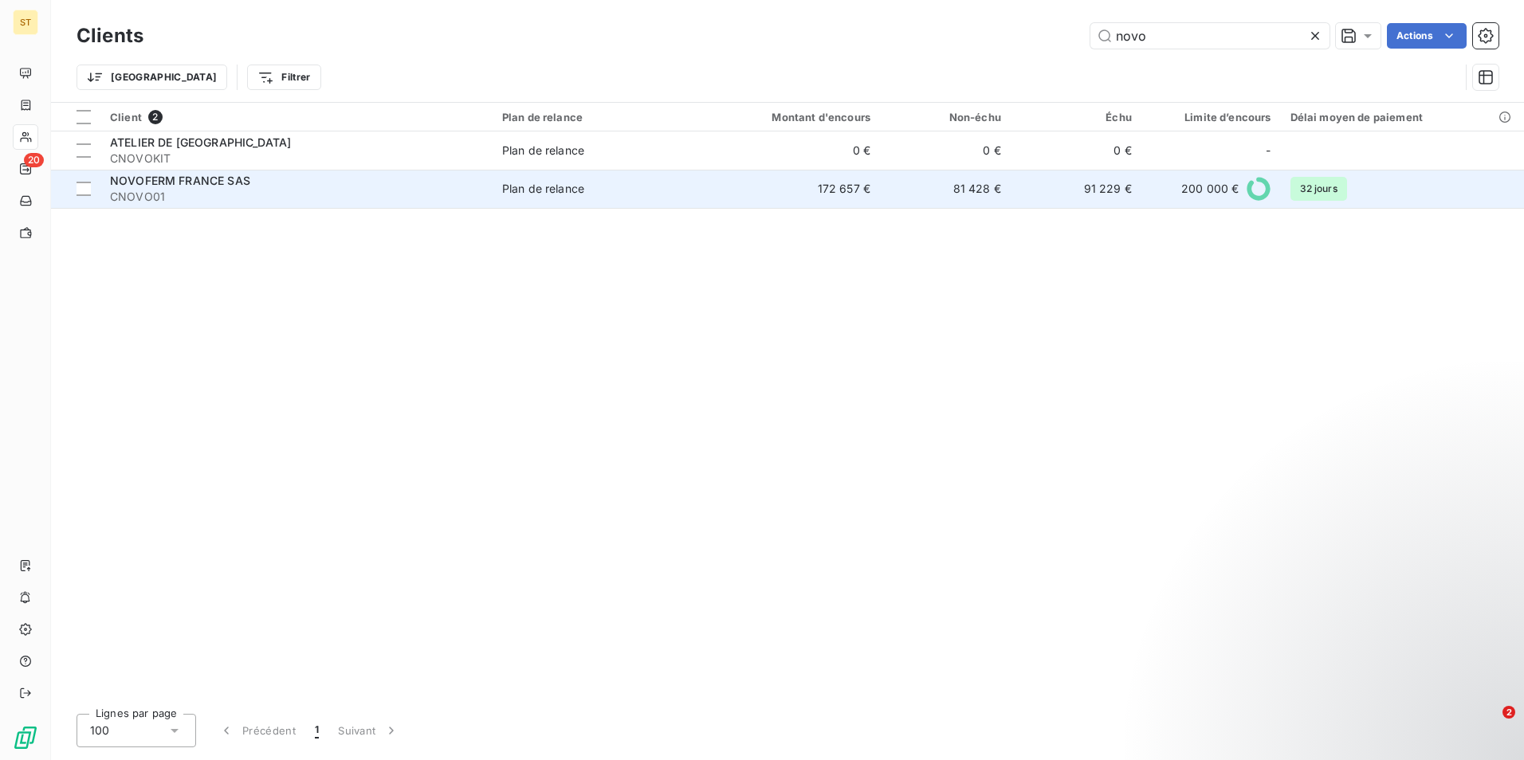
click at [148, 191] on span "CNOVO01" at bounding box center [296, 197] width 373 height 16
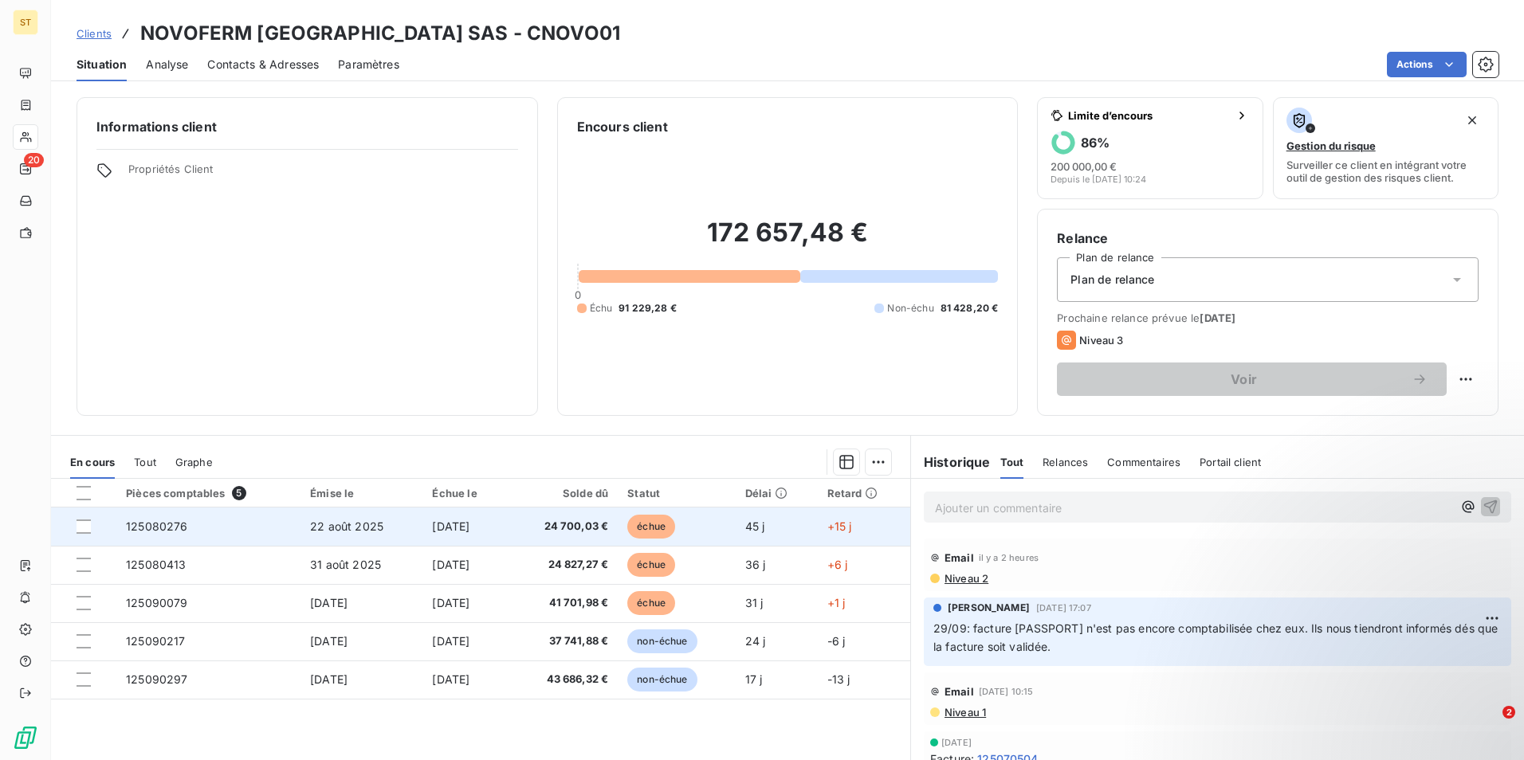
click at [326, 523] on span "22 août 2025" at bounding box center [346, 527] width 73 height 14
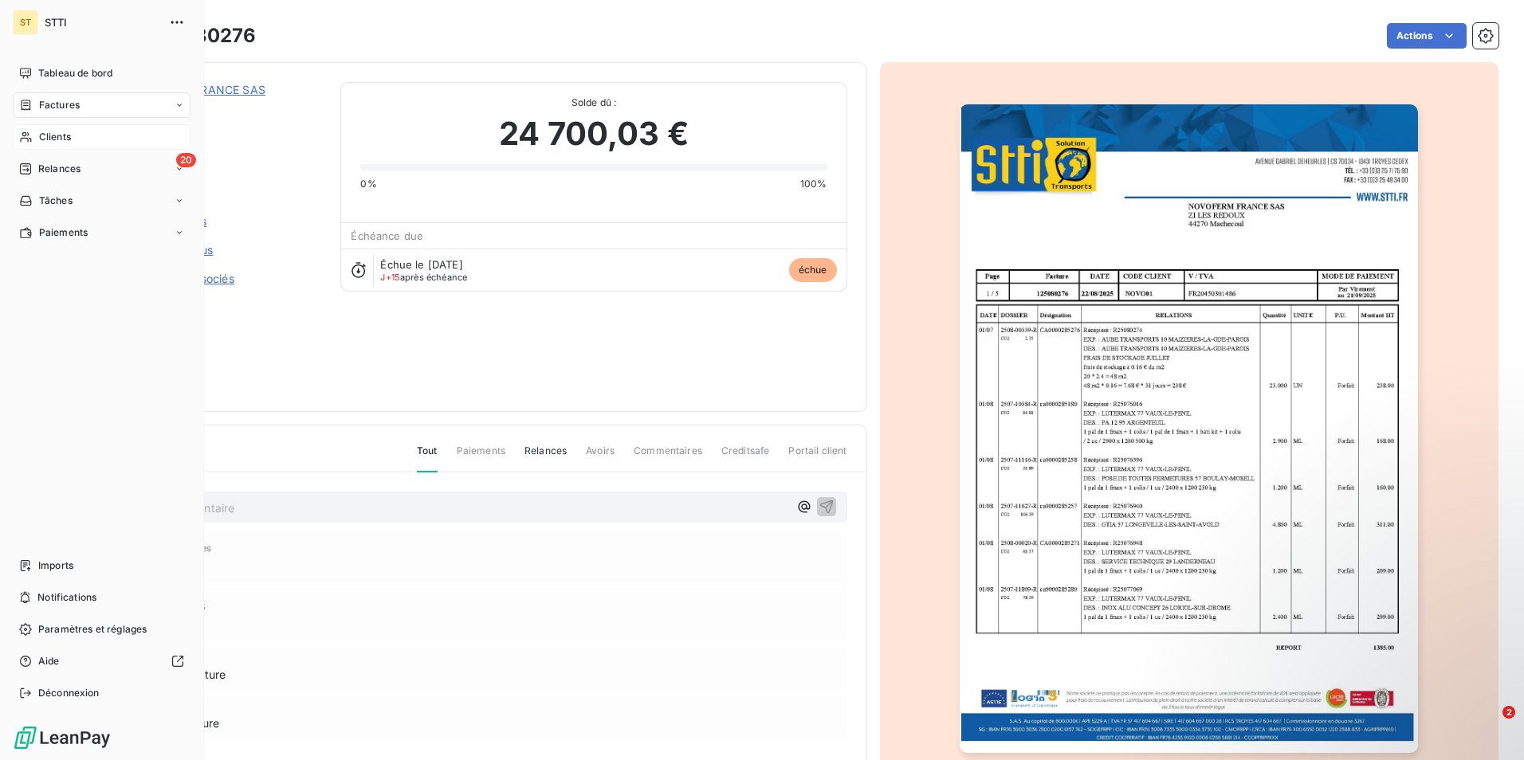
click at [58, 103] on span "Factures" at bounding box center [59, 105] width 41 height 14
